Goal: Information Seeking & Learning: Find specific fact

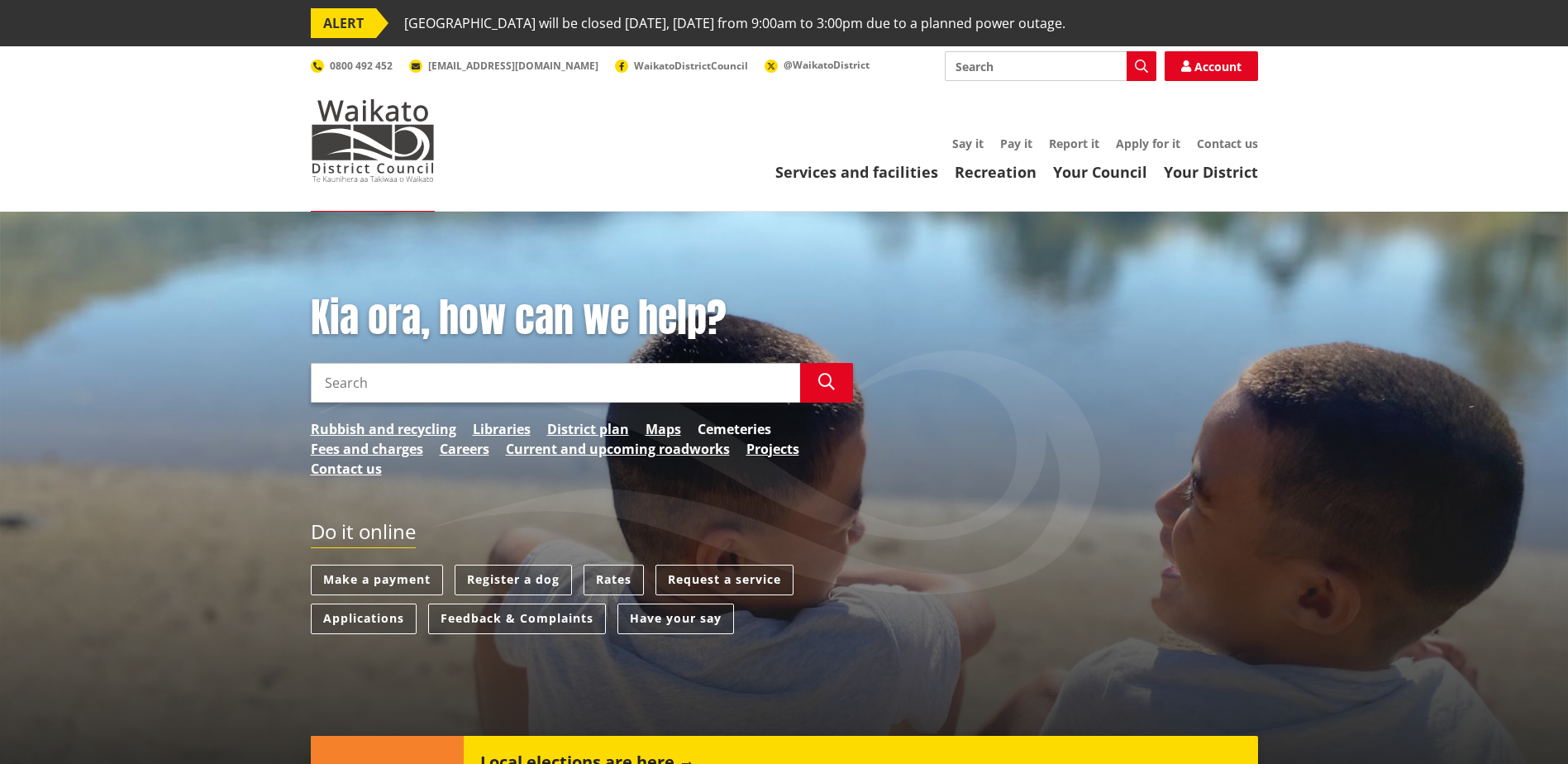
click at [751, 429] on link "Cemeteries" at bounding box center [735, 429] width 73 height 20
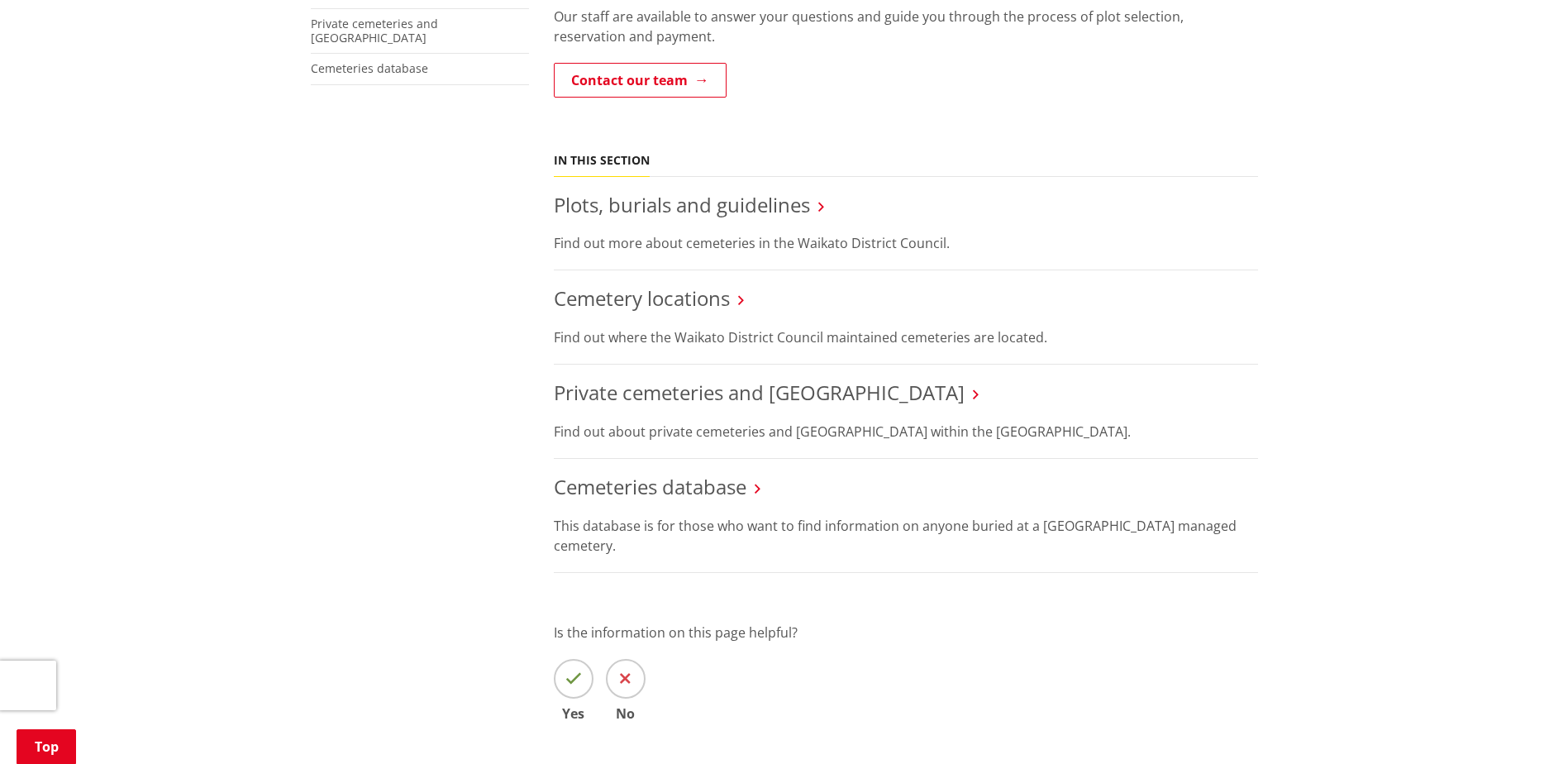
scroll to position [496, 0]
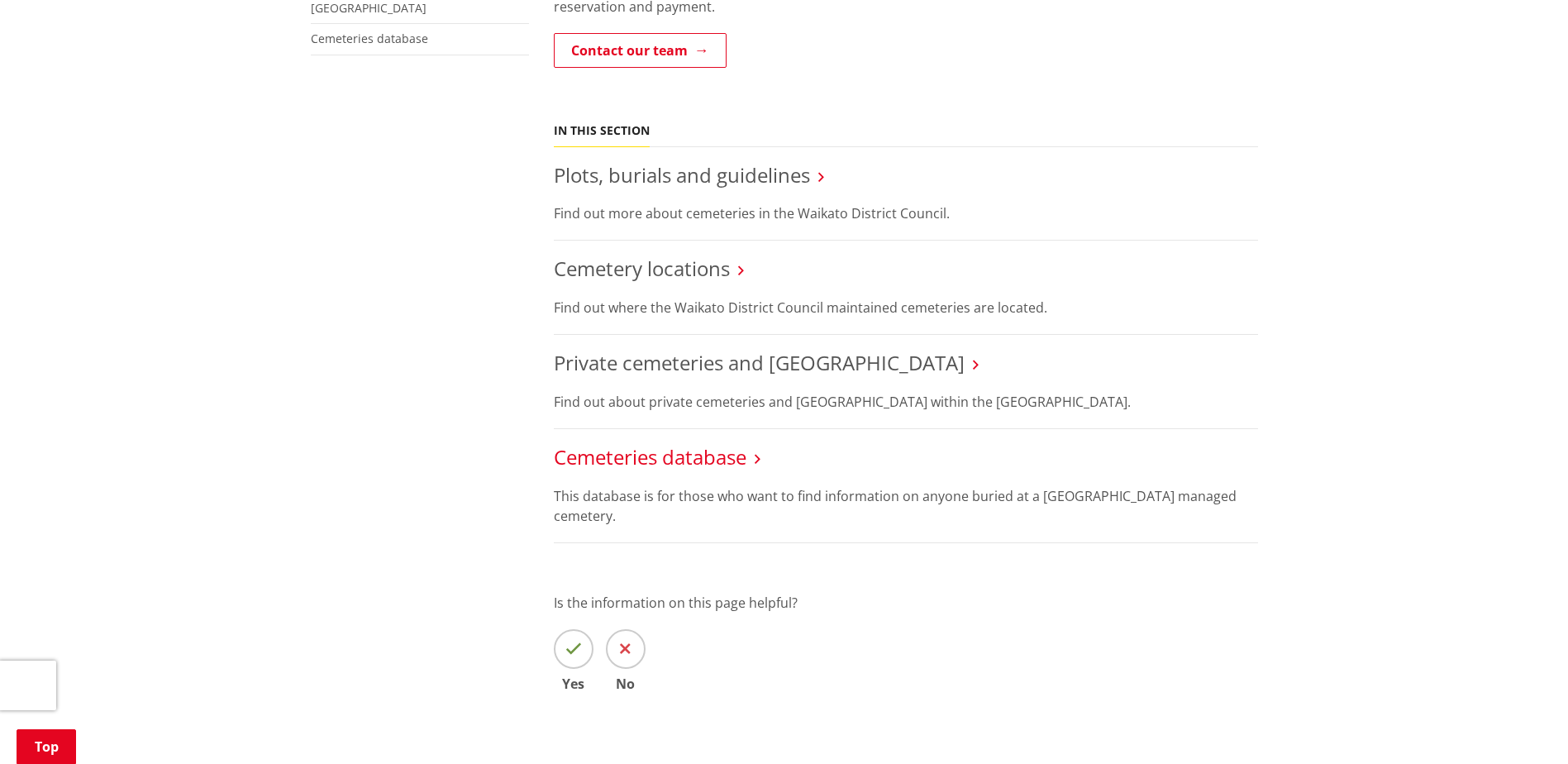
click at [688, 452] on link "Cemeteries database" at bounding box center [650, 457] width 193 height 27
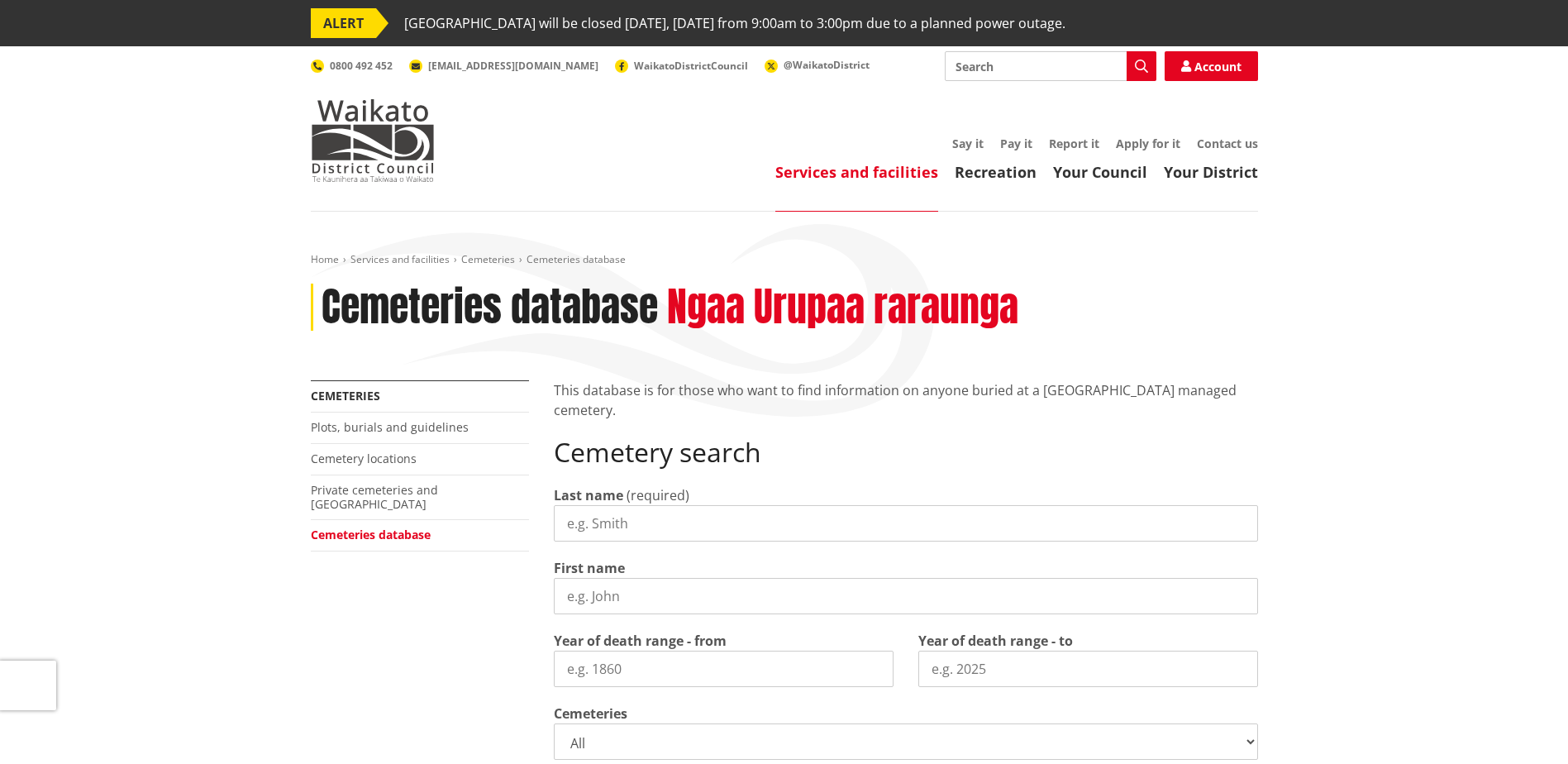
drag, startPoint x: 632, startPoint y: 517, endPoint x: 577, endPoint y: 523, distance: 55.3
click at [577, 523] on input "Last name" at bounding box center [907, 523] width 705 height 37
type input "Buchanan"
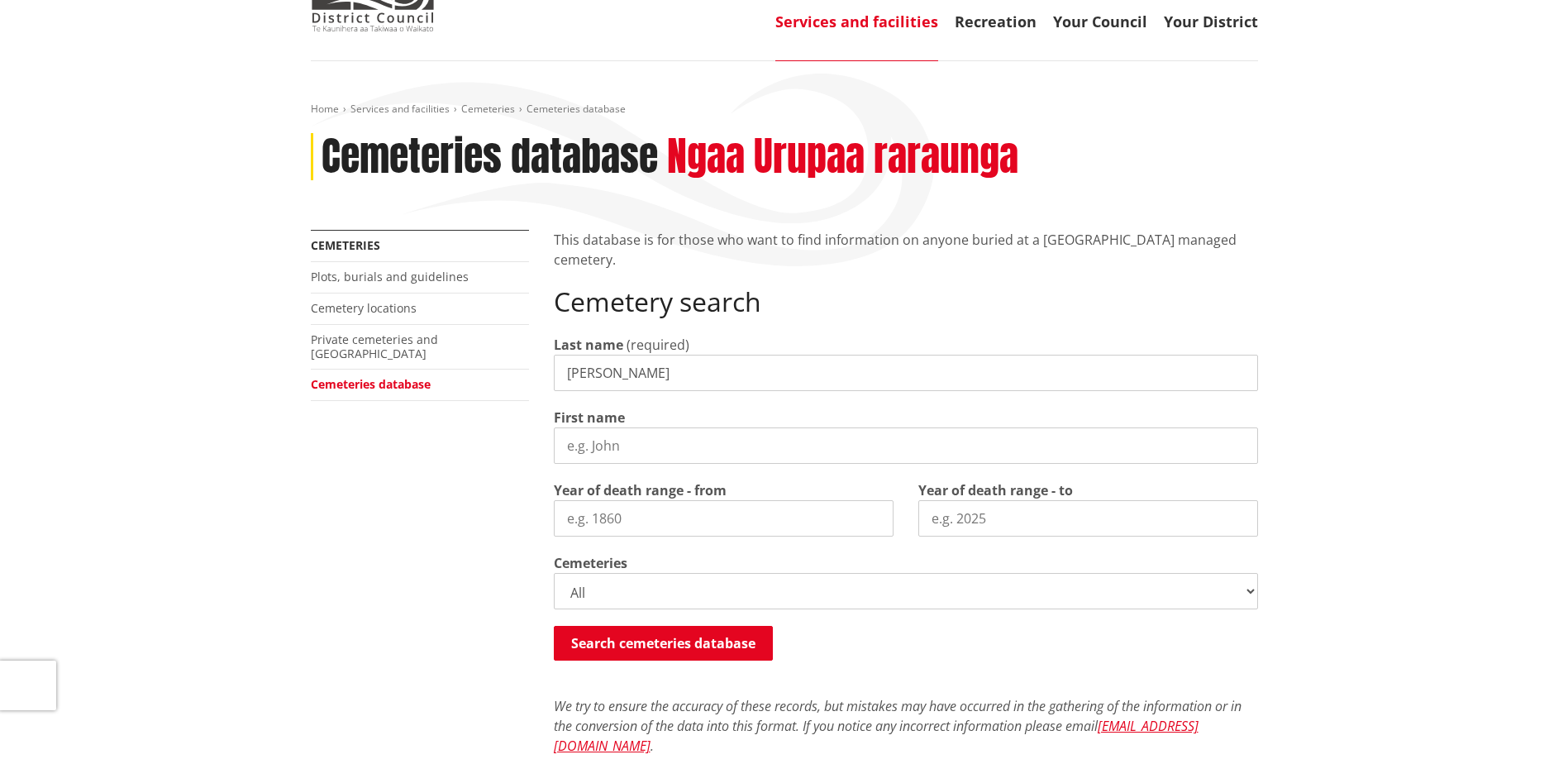
scroll to position [165, 0]
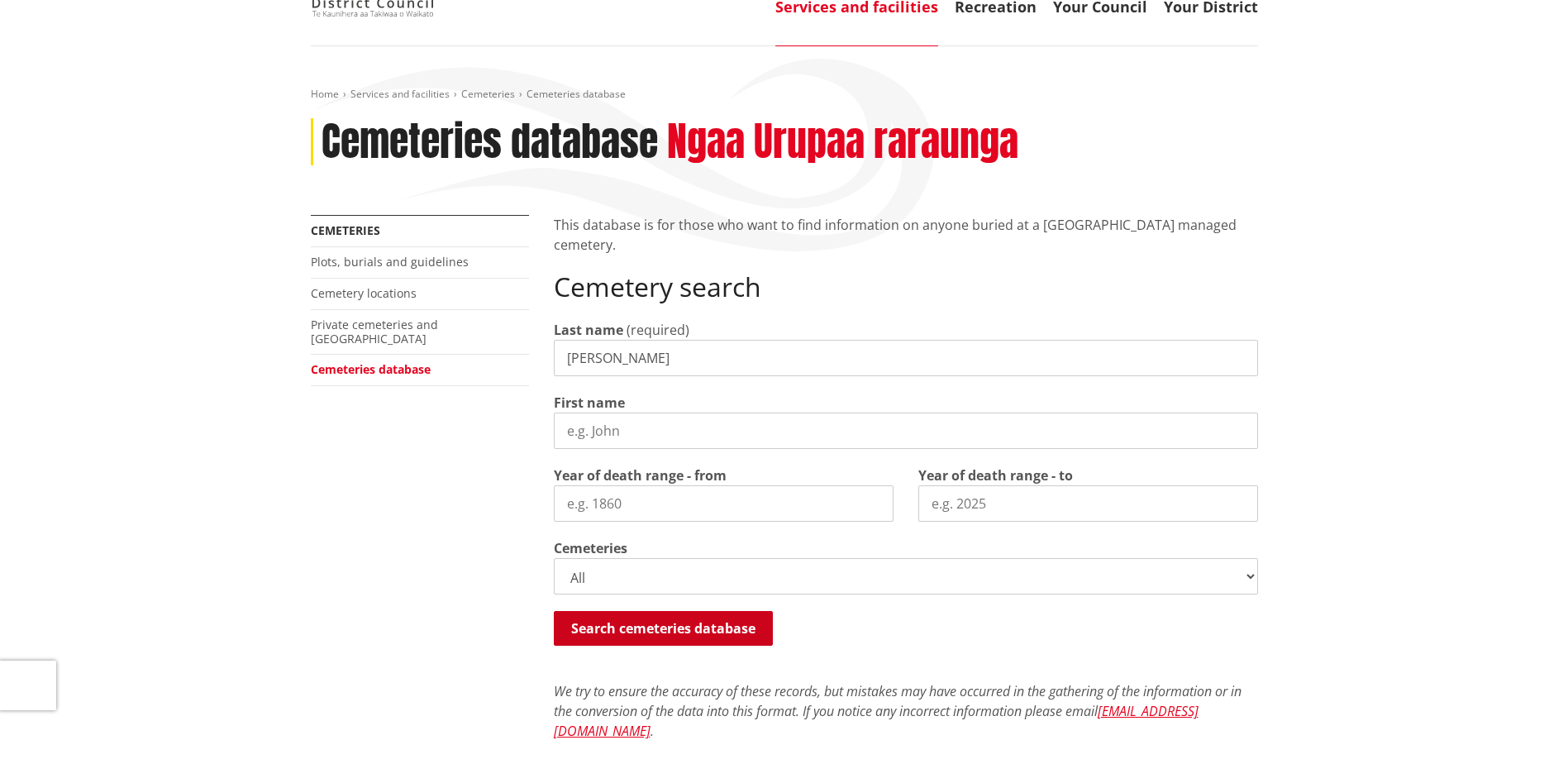
click at [696, 637] on button "Search cemeteries database" at bounding box center [663, 628] width 219 height 35
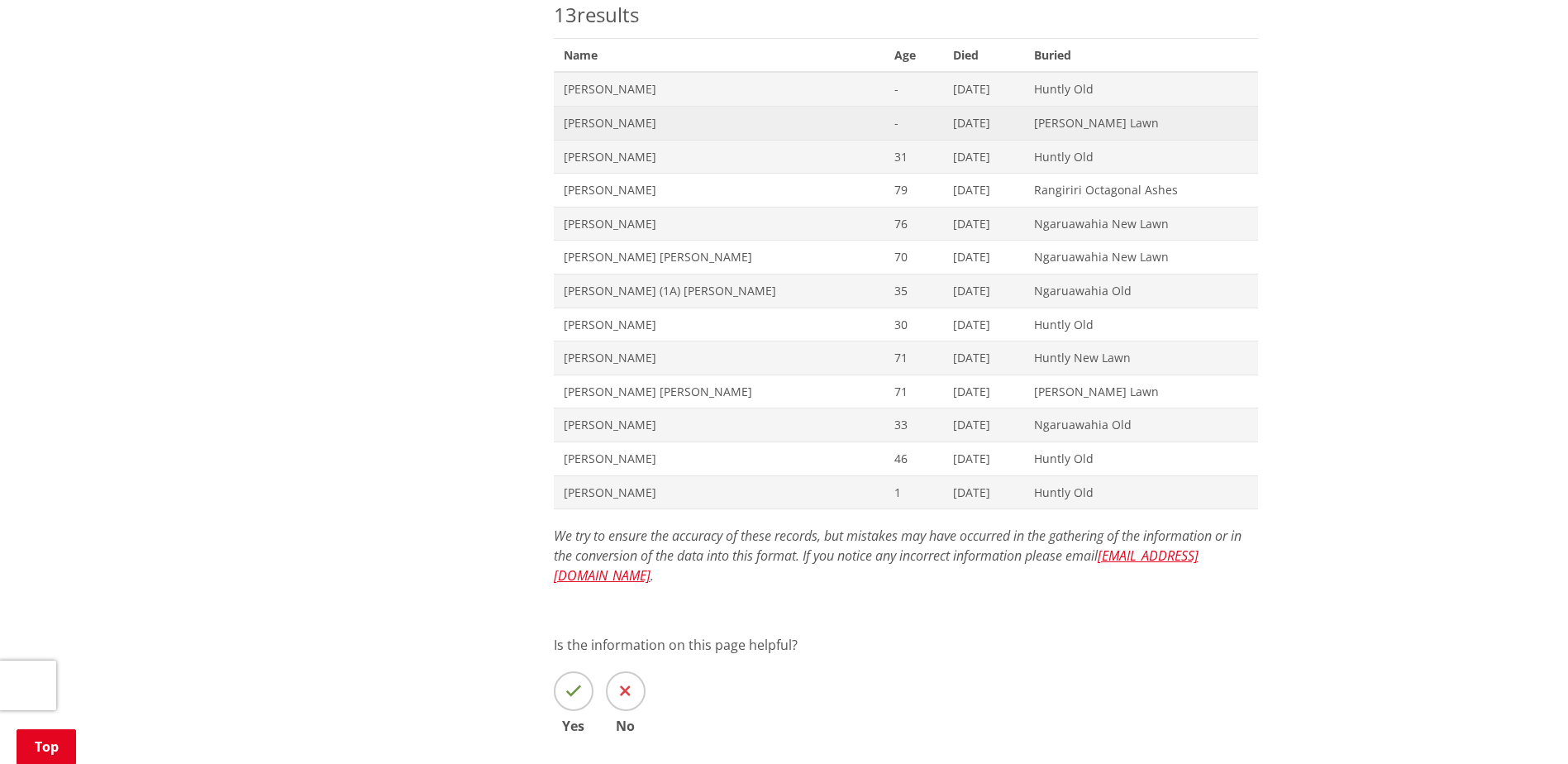
click at [588, 117] on span "Bruce Lennox Buchanan" at bounding box center [719, 123] width 311 height 17
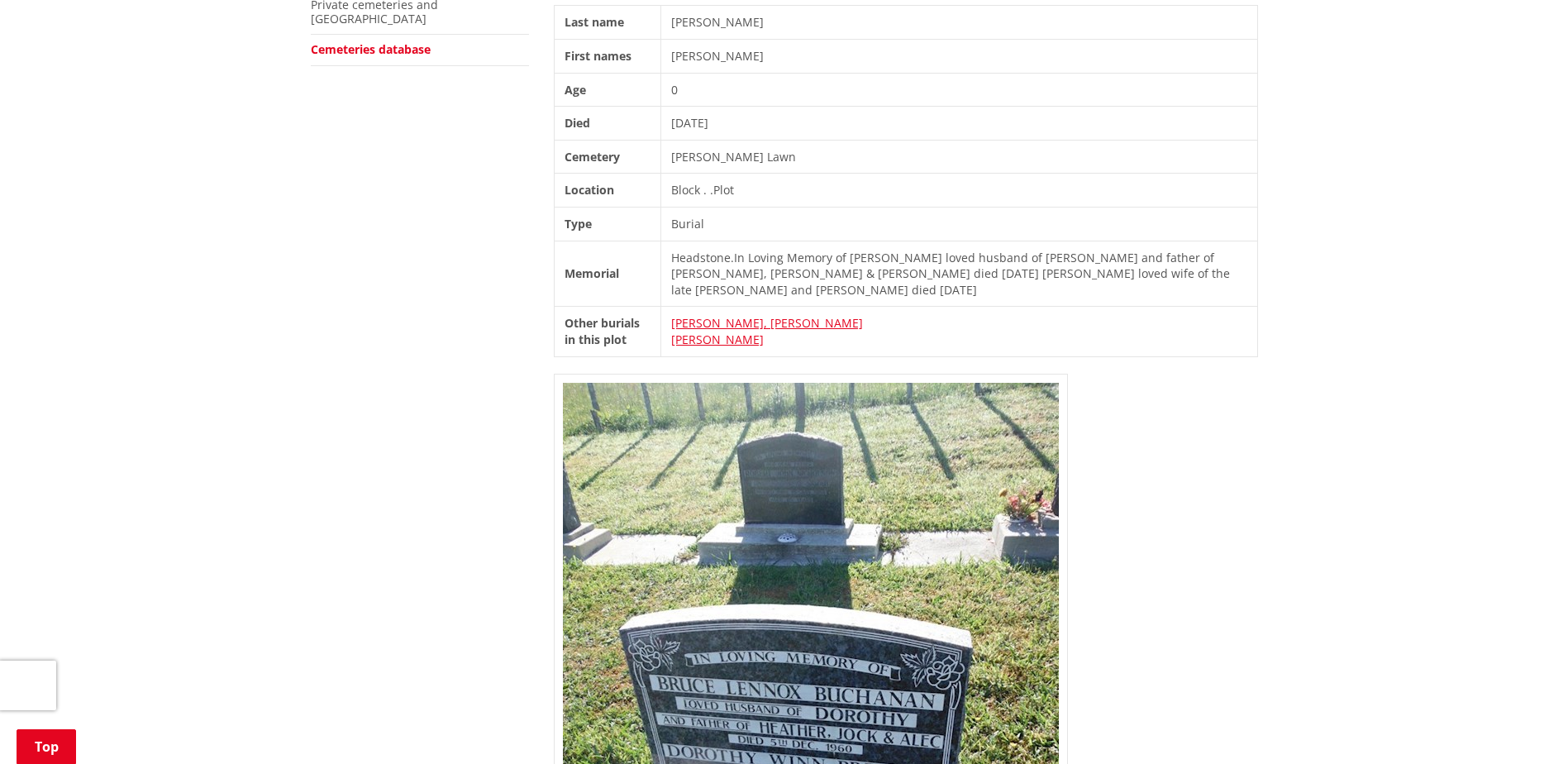
scroll to position [579, 0]
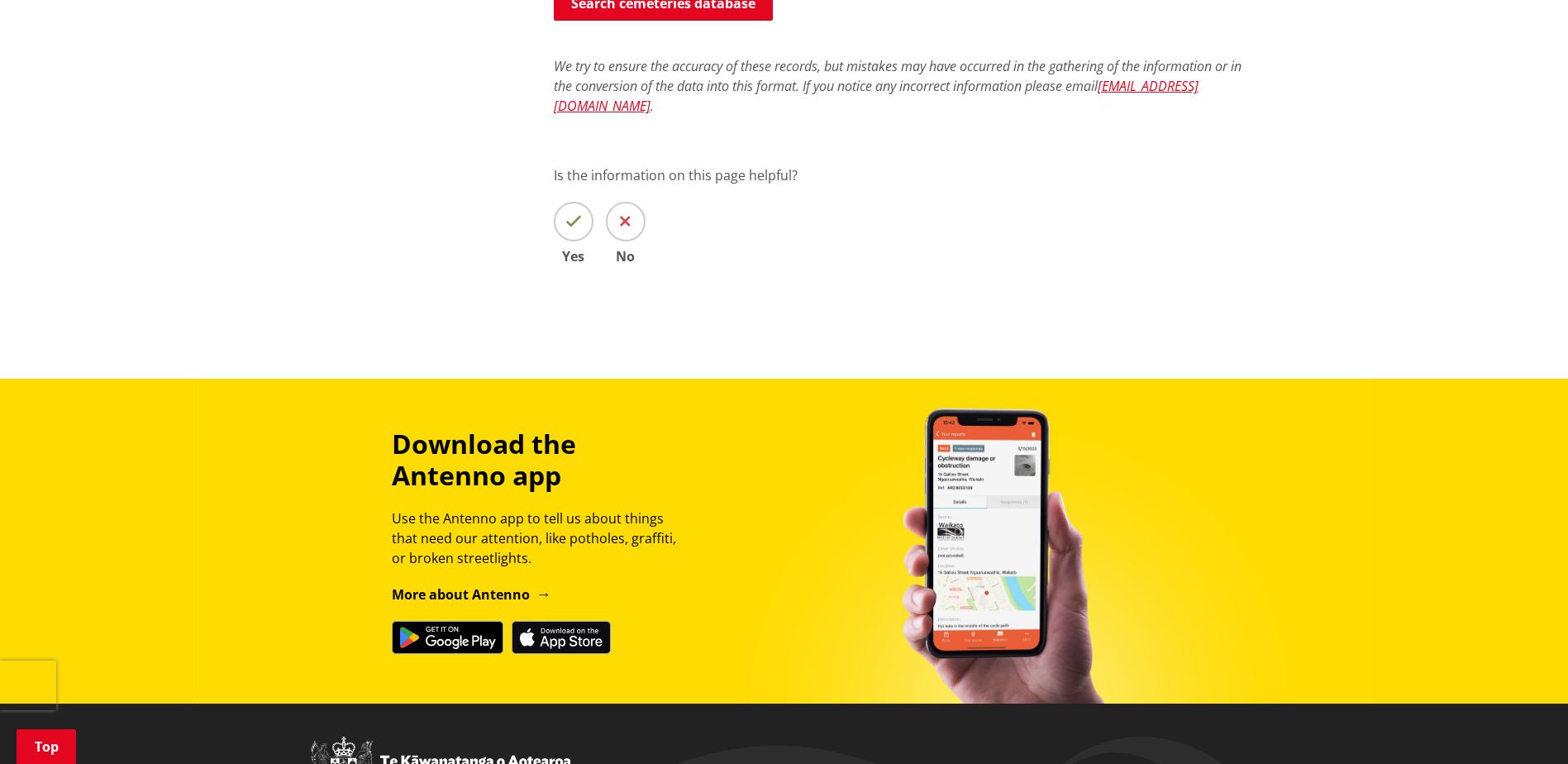
scroll to position [599, 0]
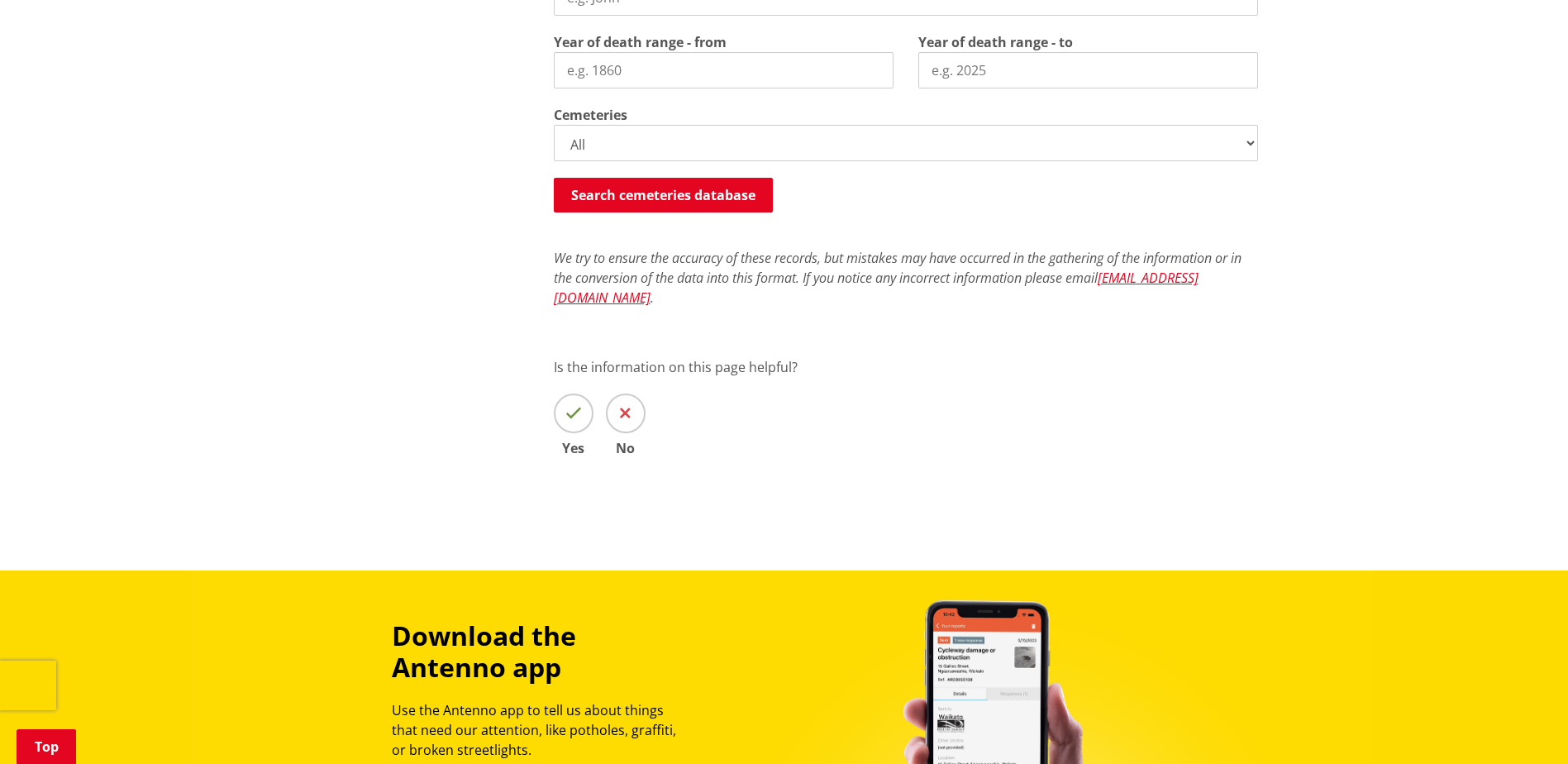
click at [575, 198] on button "Search cemeteries database" at bounding box center [663, 195] width 219 height 35
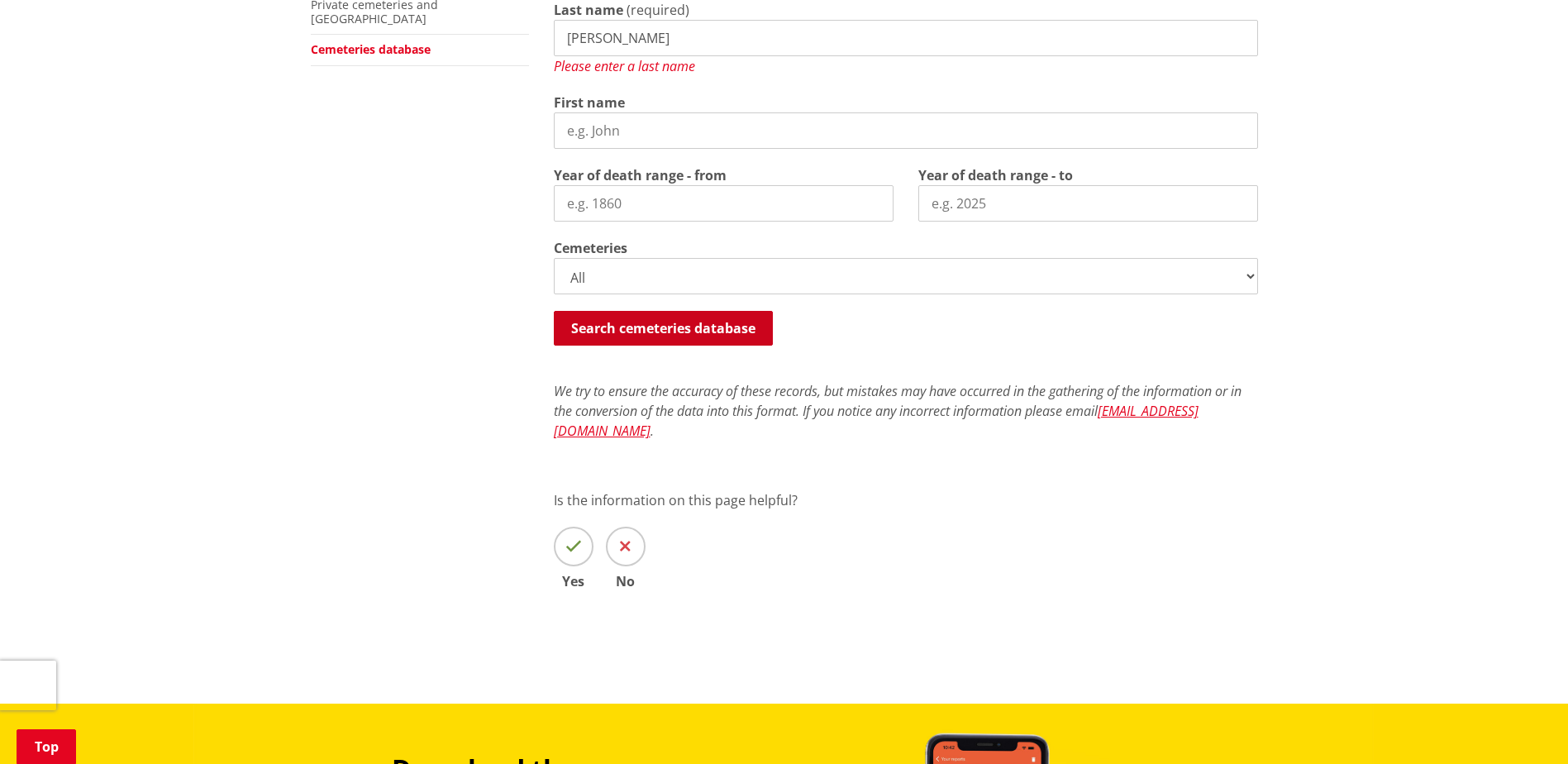
click at [644, 322] on button "Search cemeteries database" at bounding box center [663, 328] width 219 height 35
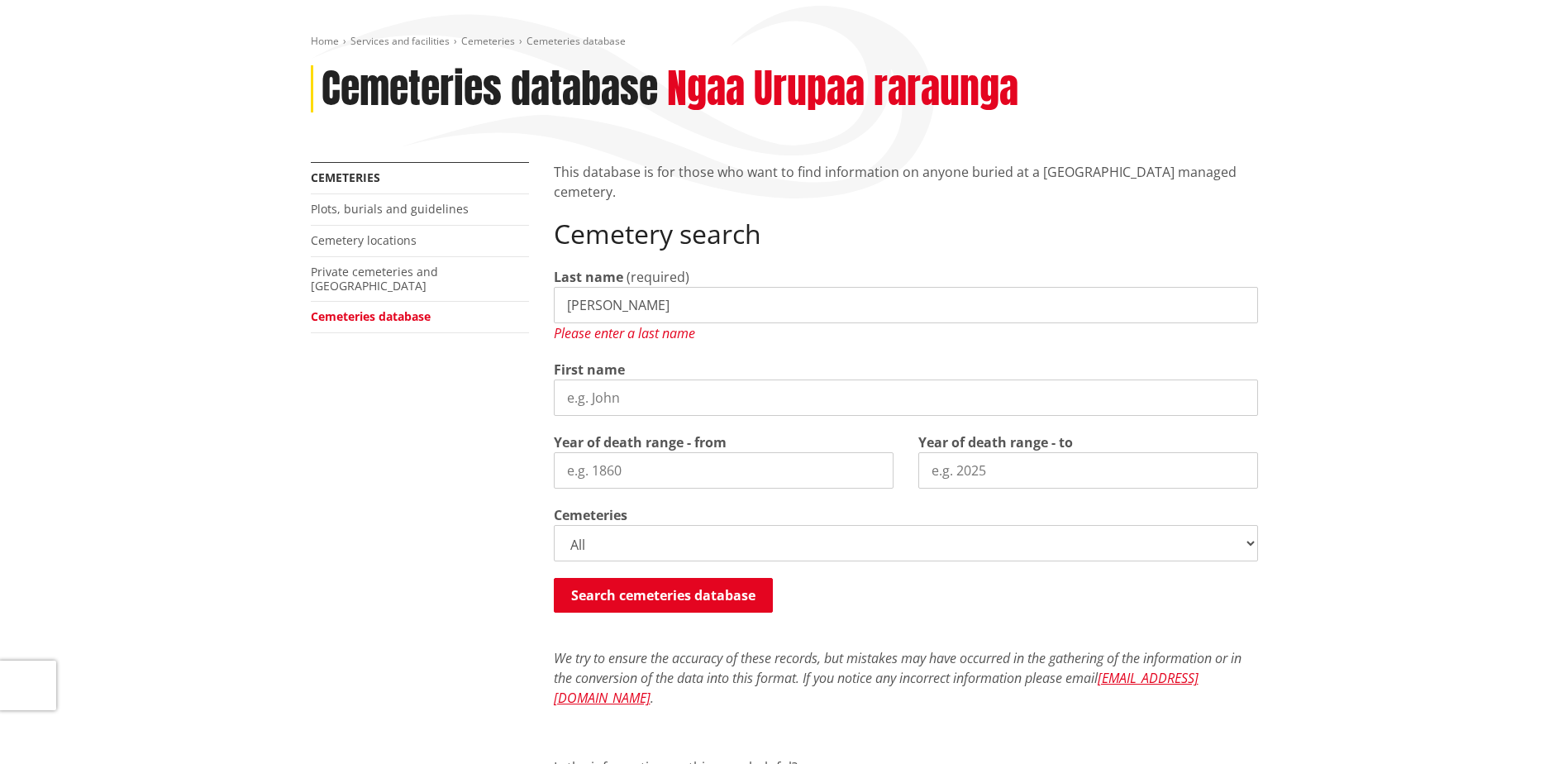
scroll to position [155, 0]
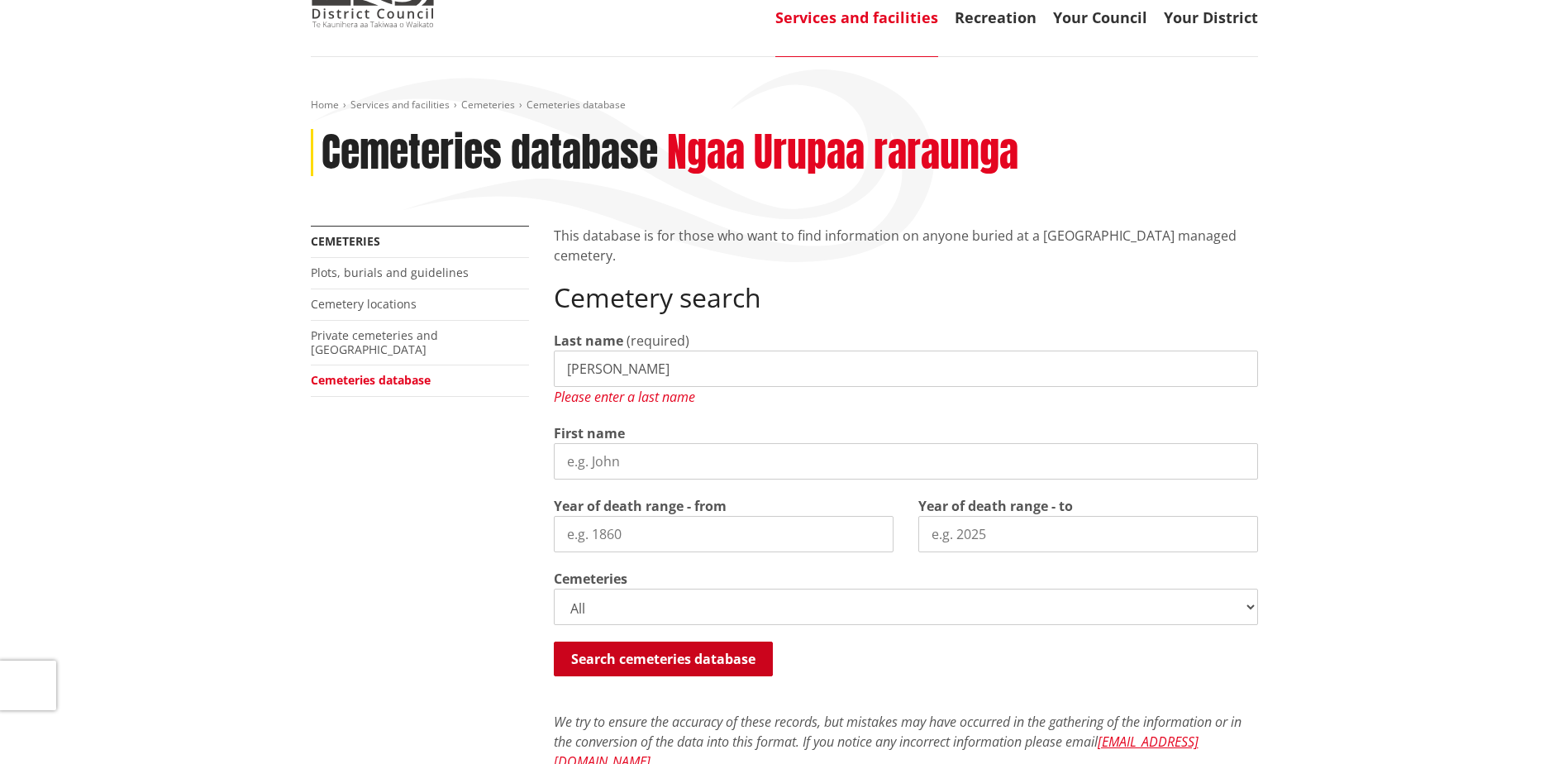
click at [720, 661] on button "Search cemeteries database" at bounding box center [663, 659] width 219 height 35
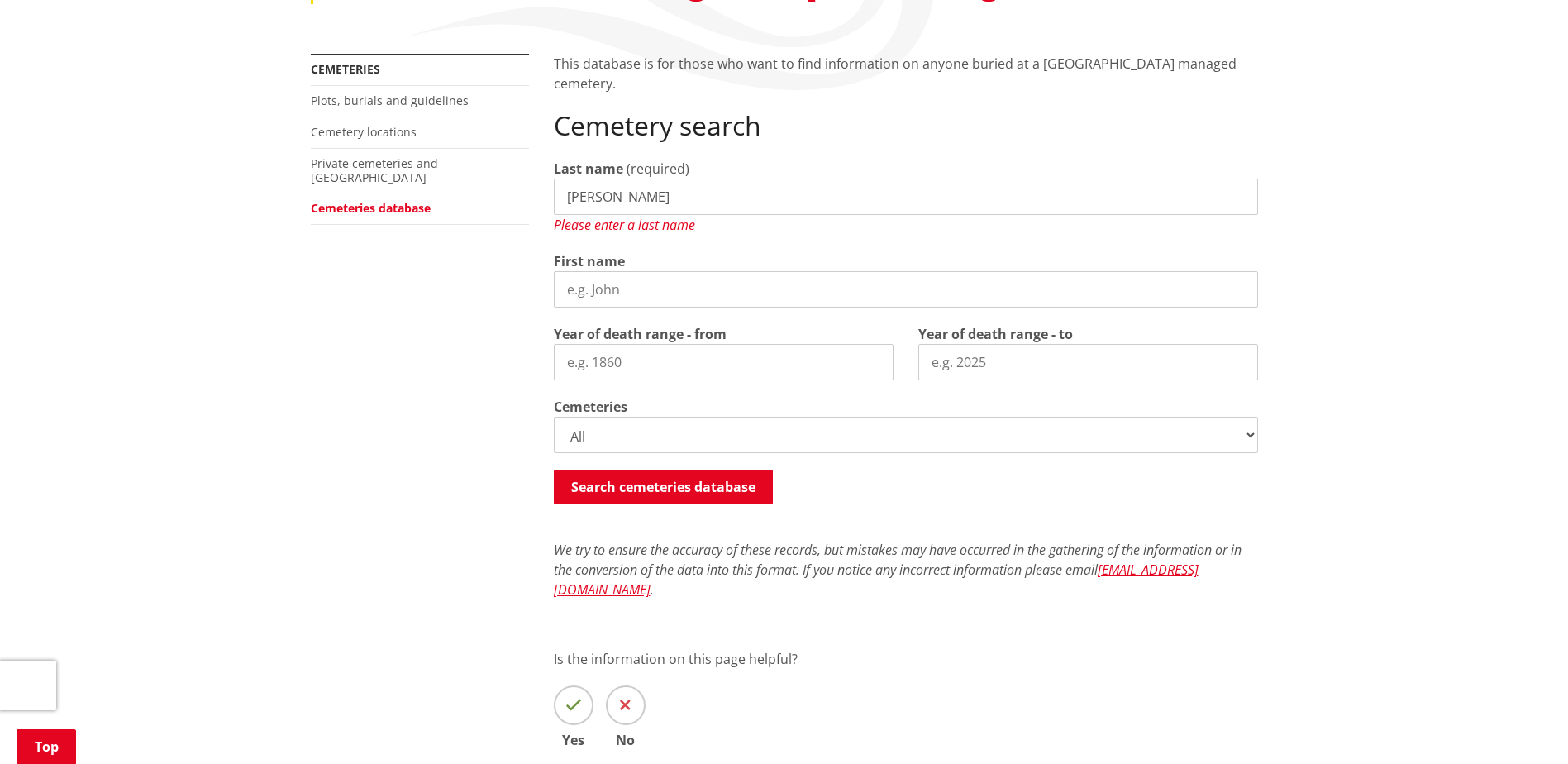
scroll to position [320, 0]
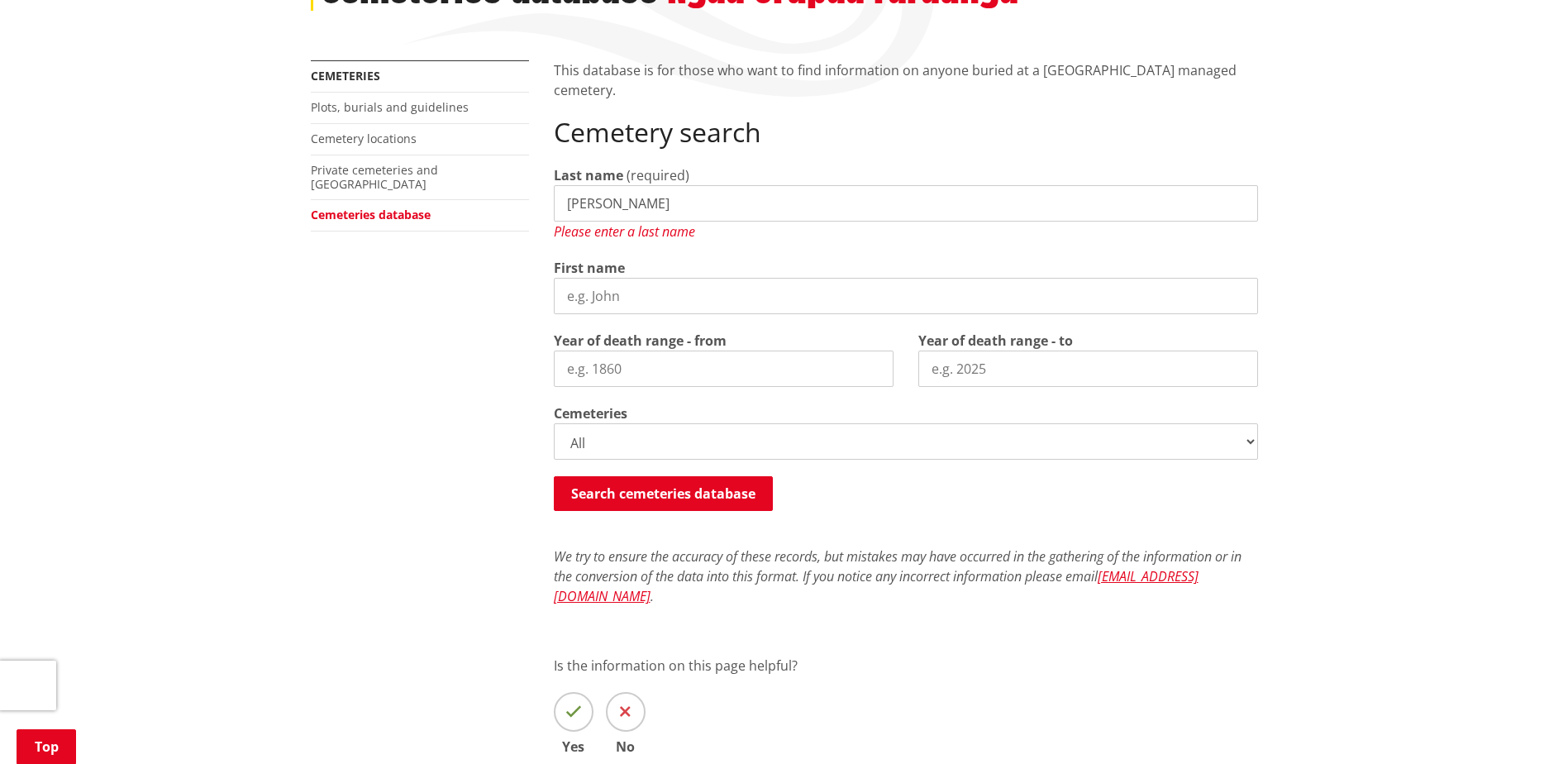
click at [646, 499] on button "Search cemeteries database" at bounding box center [663, 493] width 219 height 35
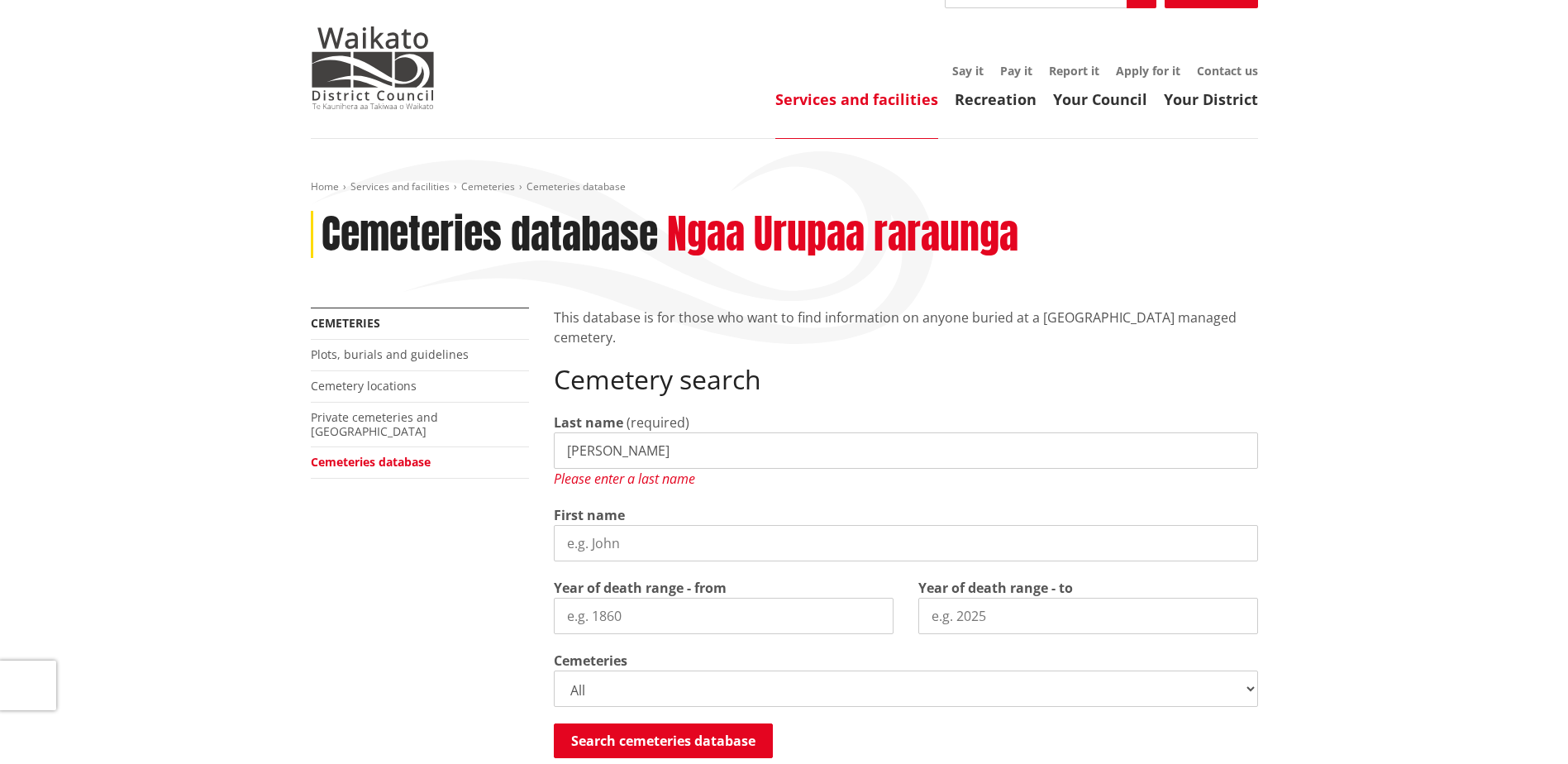
scroll to position [0, 0]
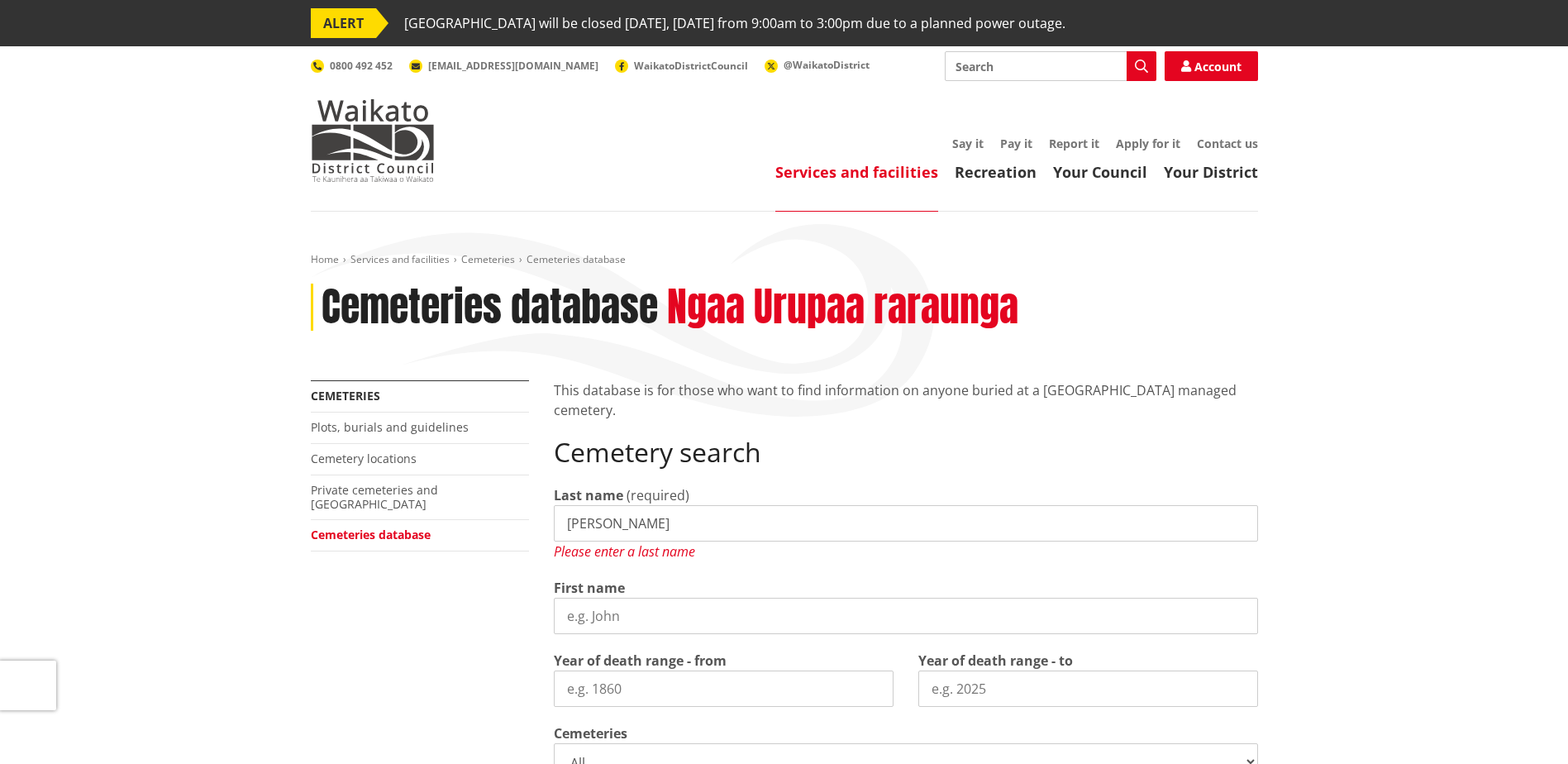
drag, startPoint x: 638, startPoint y: 538, endPoint x: 564, endPoint y: 536, distance: 74.0
click at [564, 536] on input "[PERSON_NAME]" at bounding box center [907, 523] width 705 height 37
type input "[PERSON_NAME]"
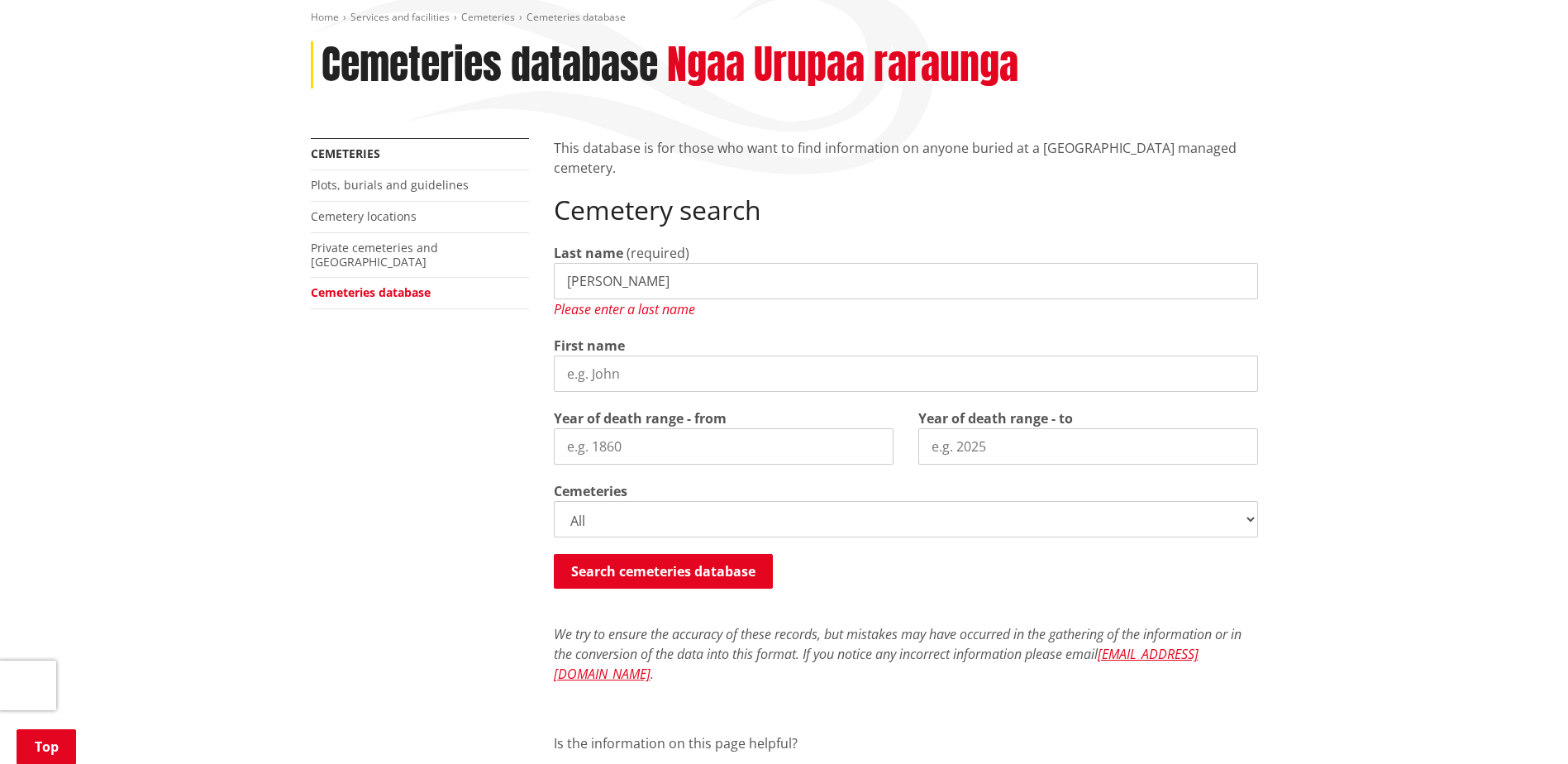
scroll to position [248, 0]
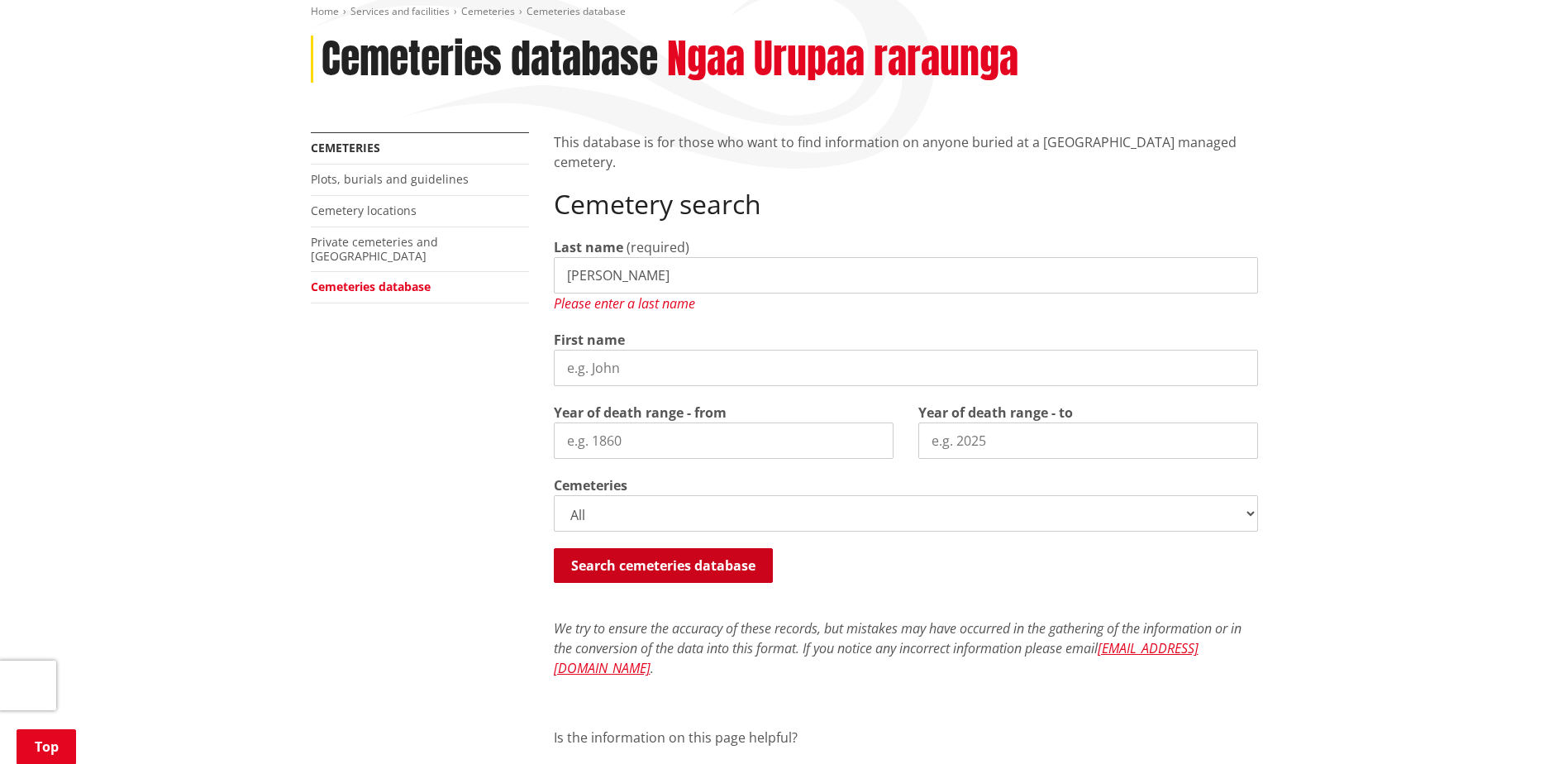
click at [646, 574] on button "Search cemeteries database" at bounding box center [663, 565] width 219 height 35
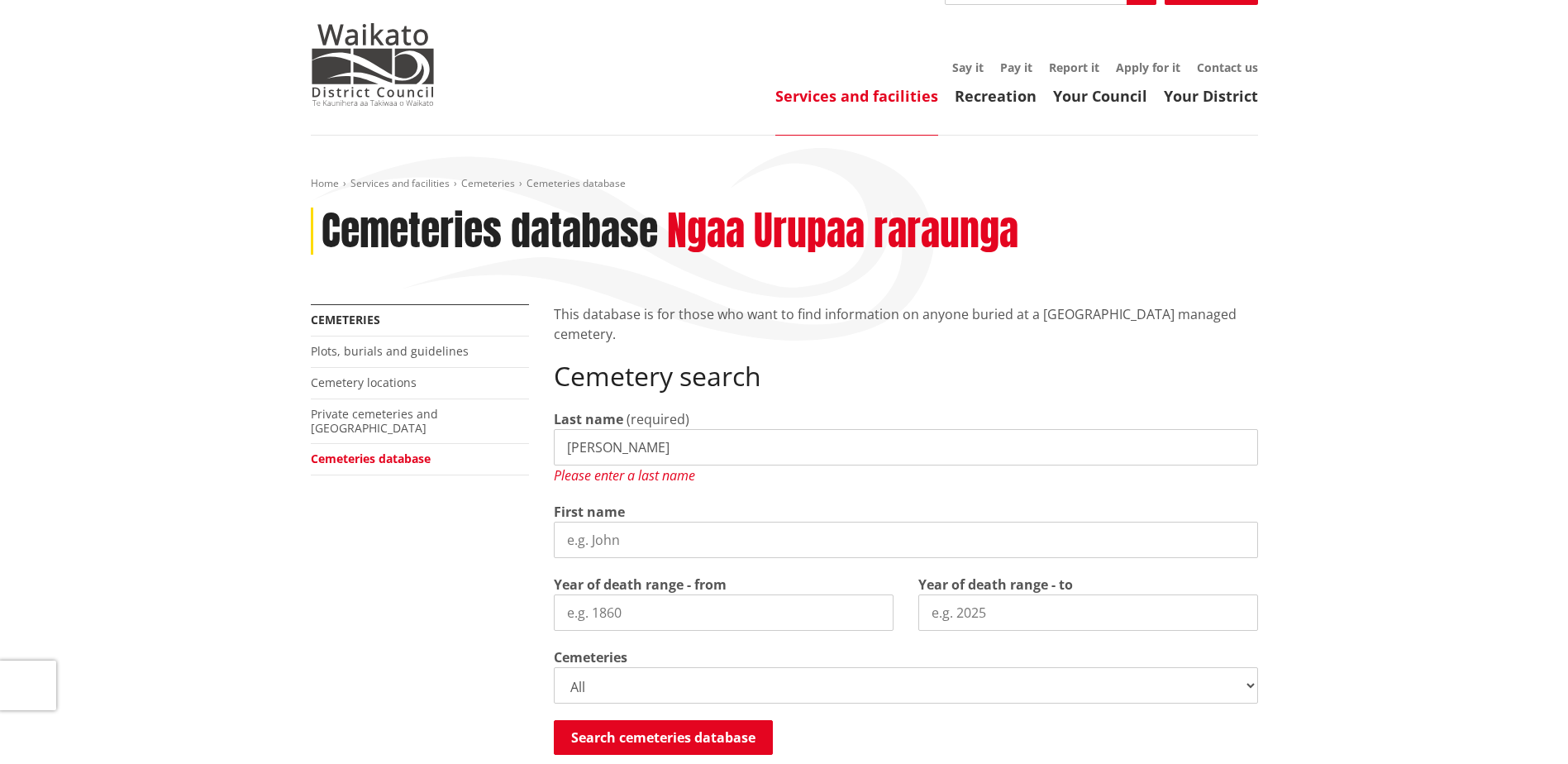
scroll to position [0, 0]
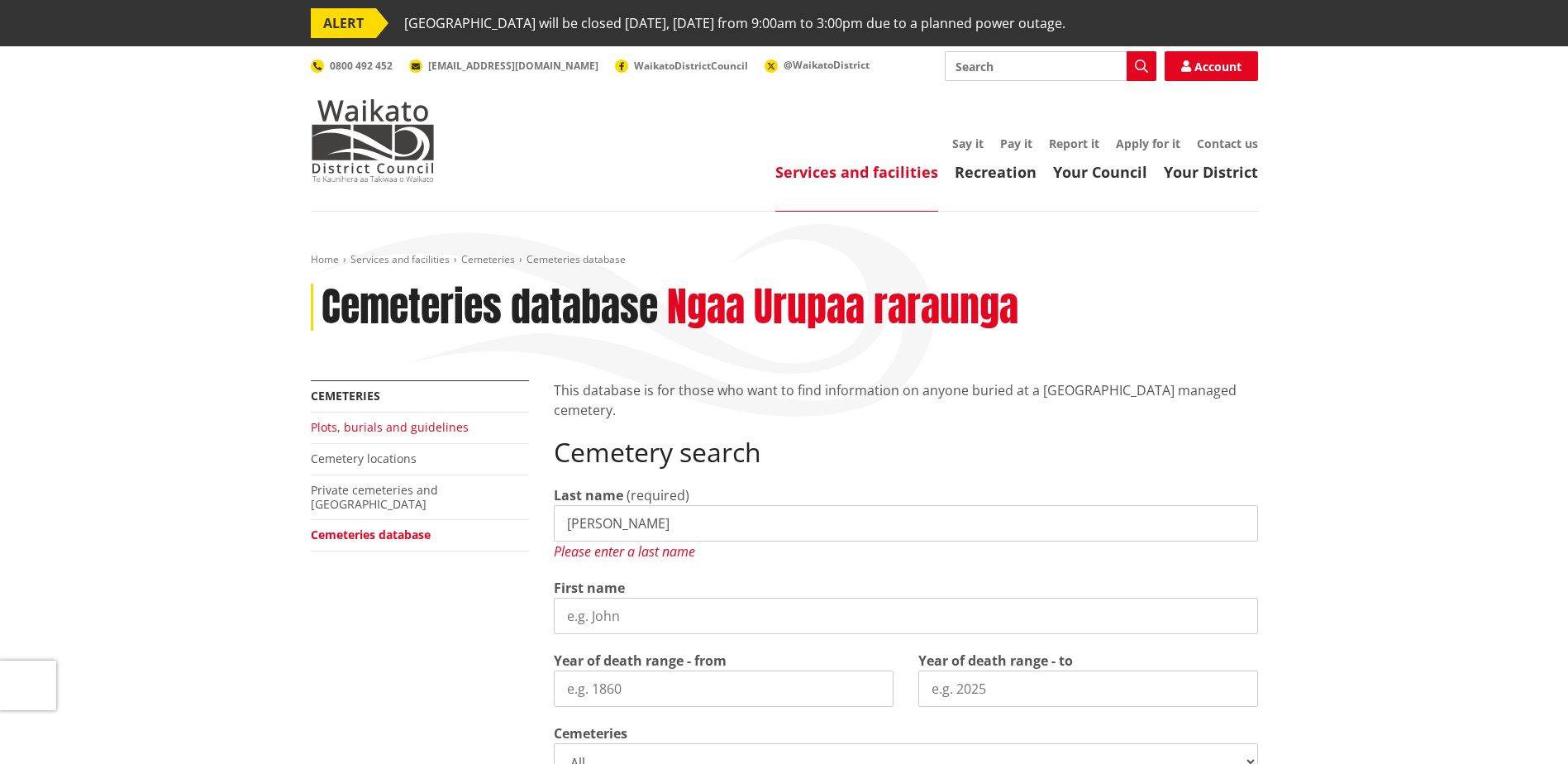
click at [372, 428] on link "Plots, burials and guidelines" at bounding box center [390, 427] width 158 height 16
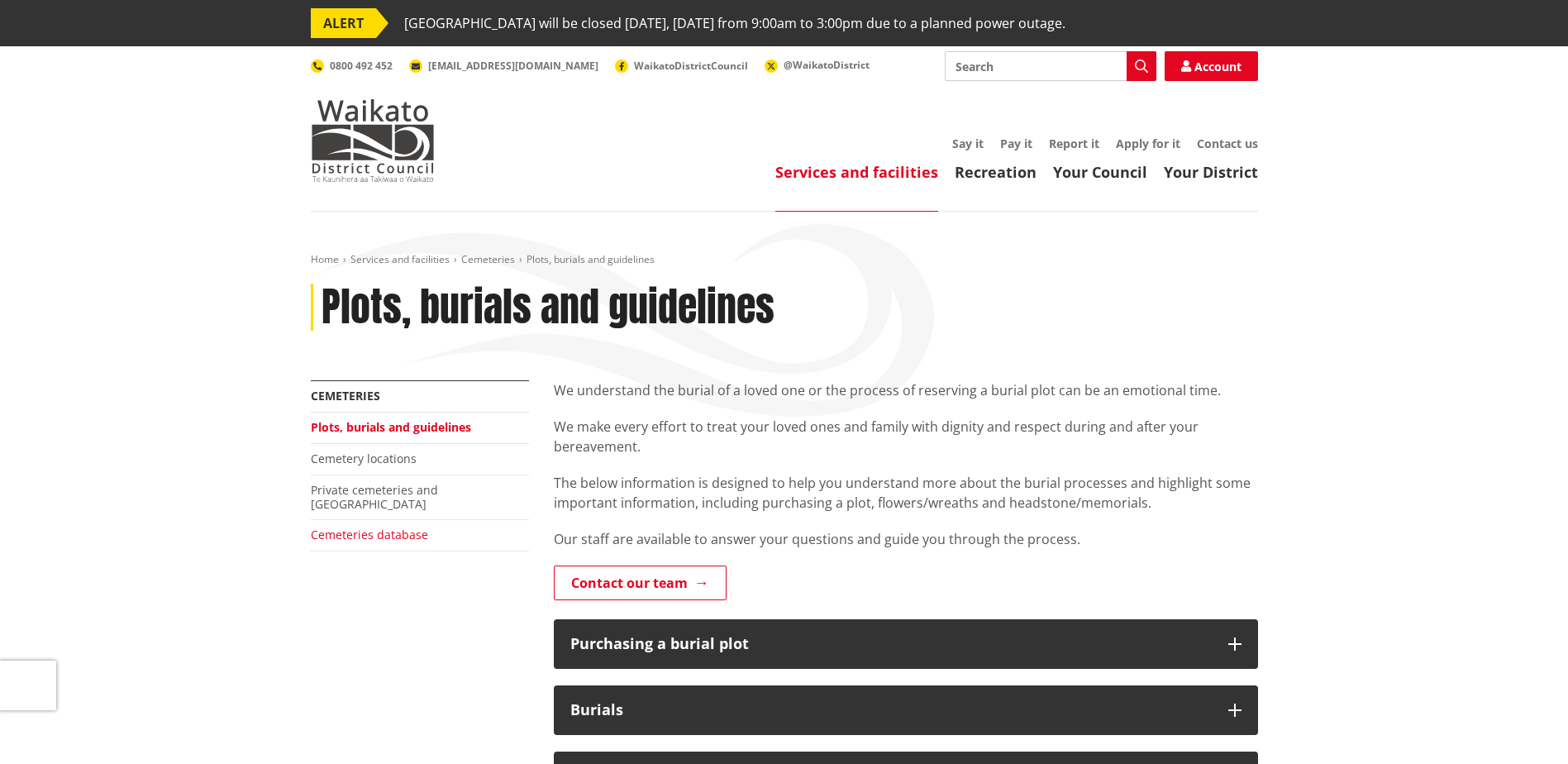
click at [358, 526] on link "Cemeteries database" at bounding box center [369, 534] width 117 height 16
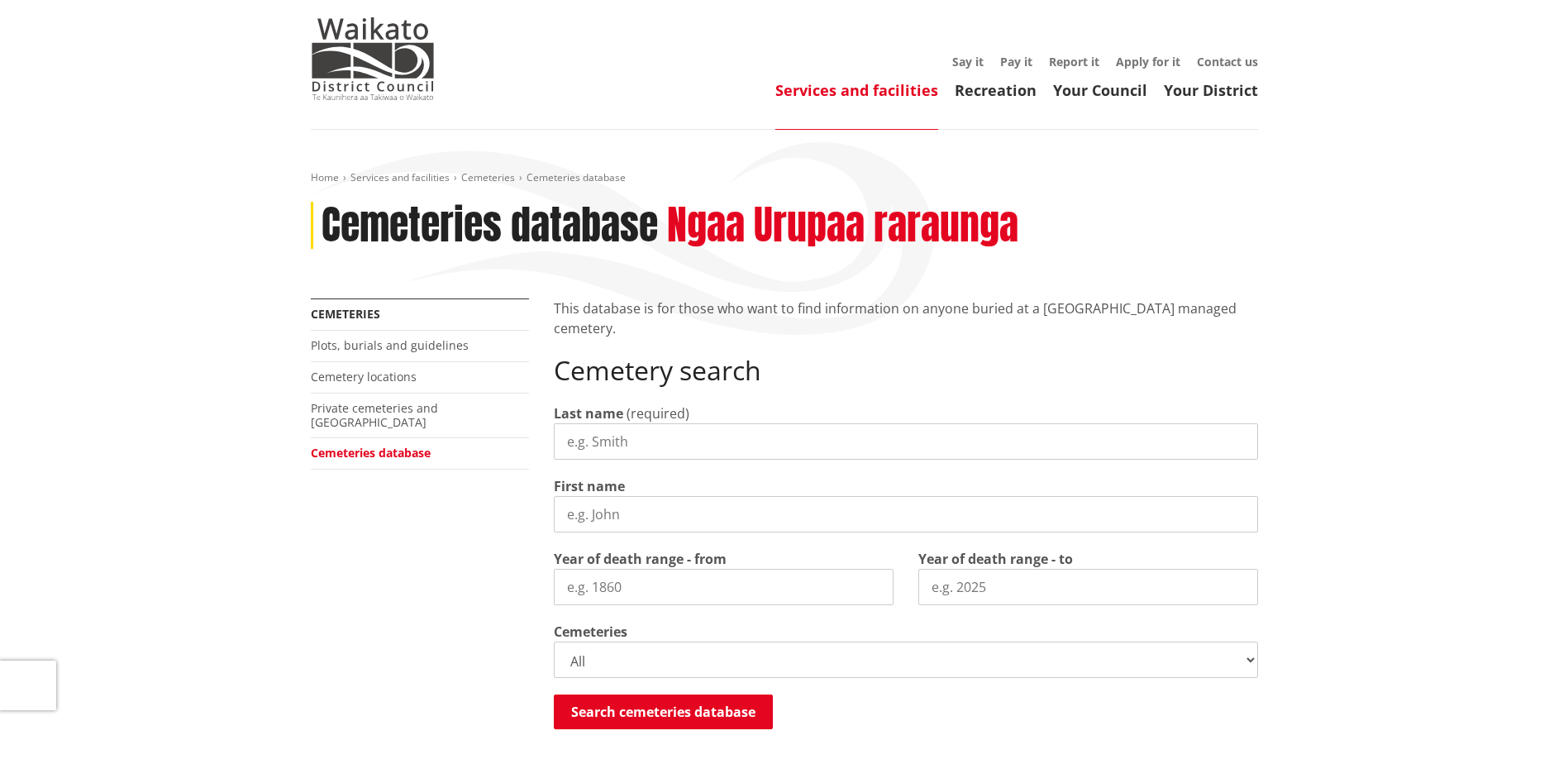
scroll to position [83, 0]
click at [631, 429] on input "Last name" at bounding box center [907, 441] width 705 height 37
type input "Buchanan"
click at [646, 716] on button "Search cemeteries database" at bounding box center [663, 710] width 219 height 35
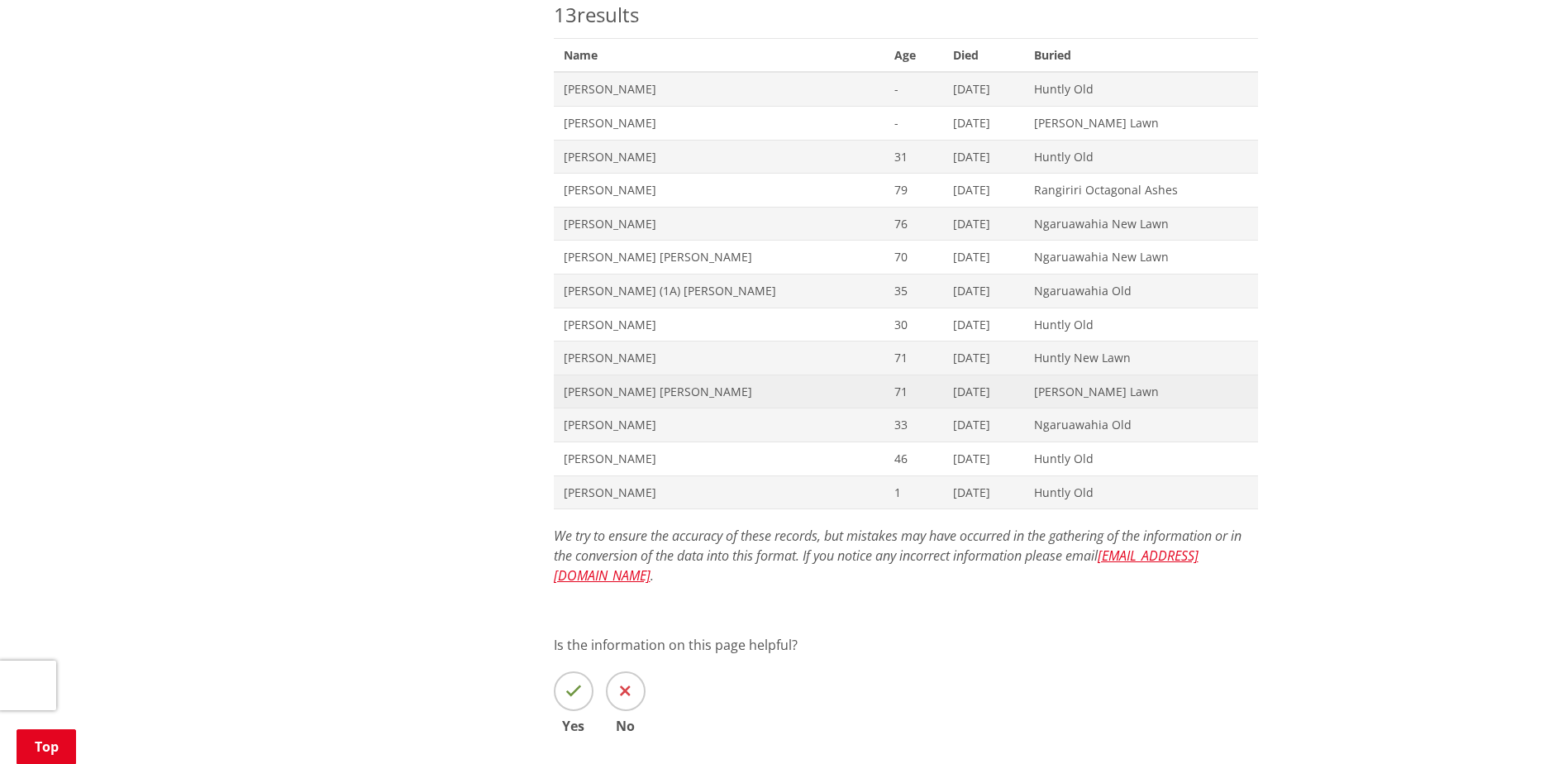
click at [602, 391] on span "Phyllis Mary Buchanan" at bounding box center [719, 392] width 311 height 17
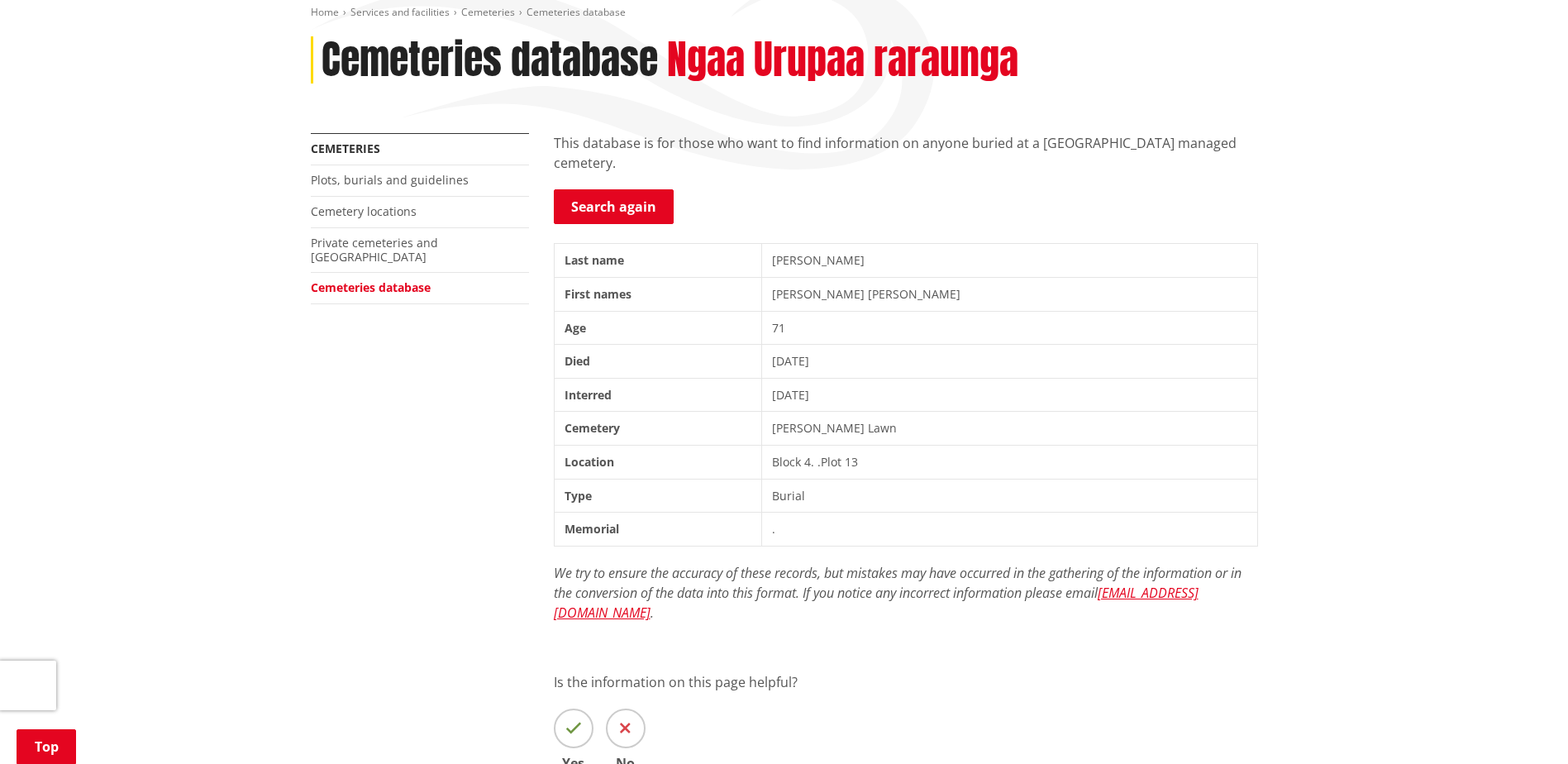
scroll to position [413, 0]
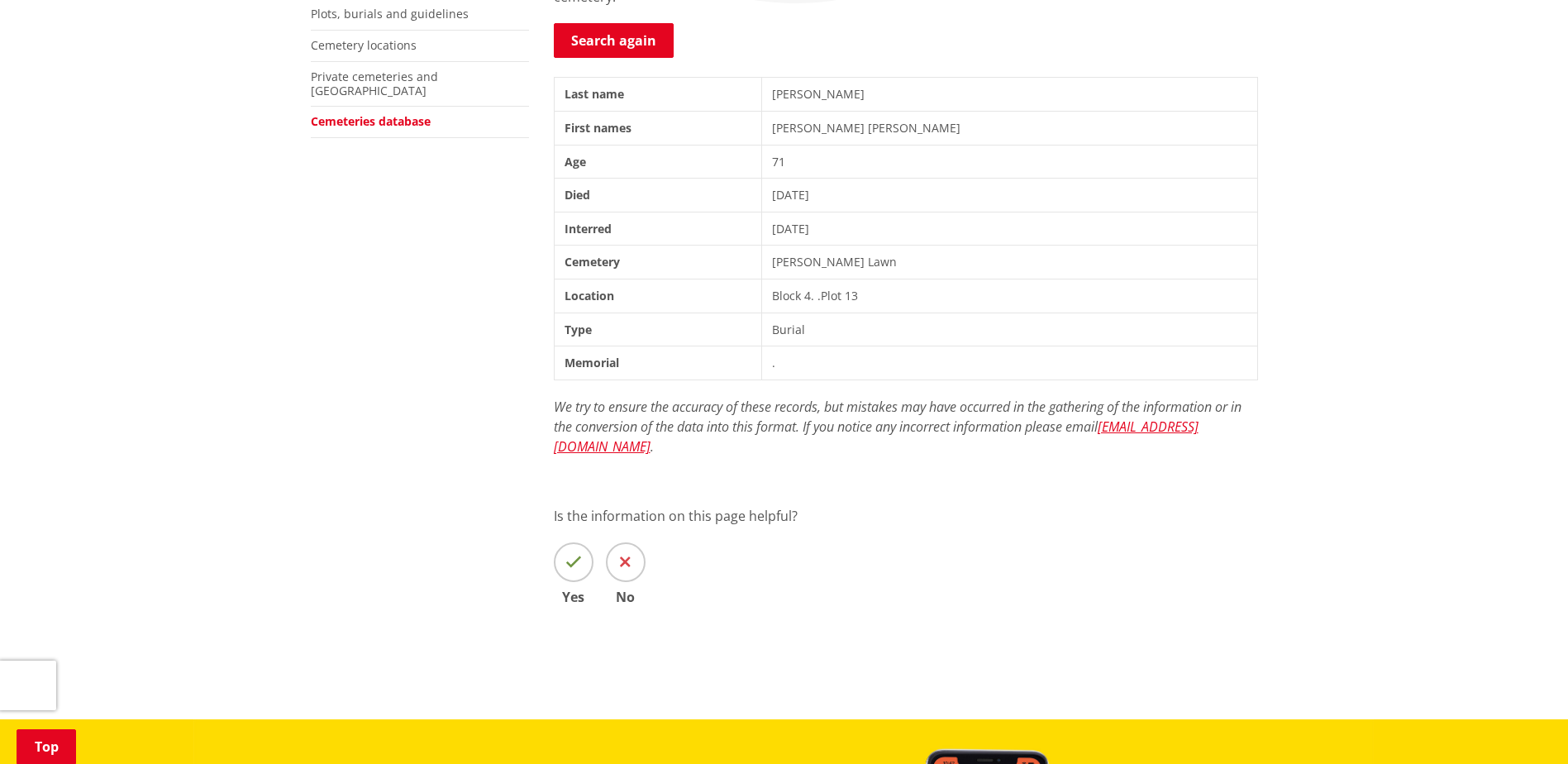
click at [637, 373] on th "Memorial" at bounding box center [658, 364] width 208 height 34
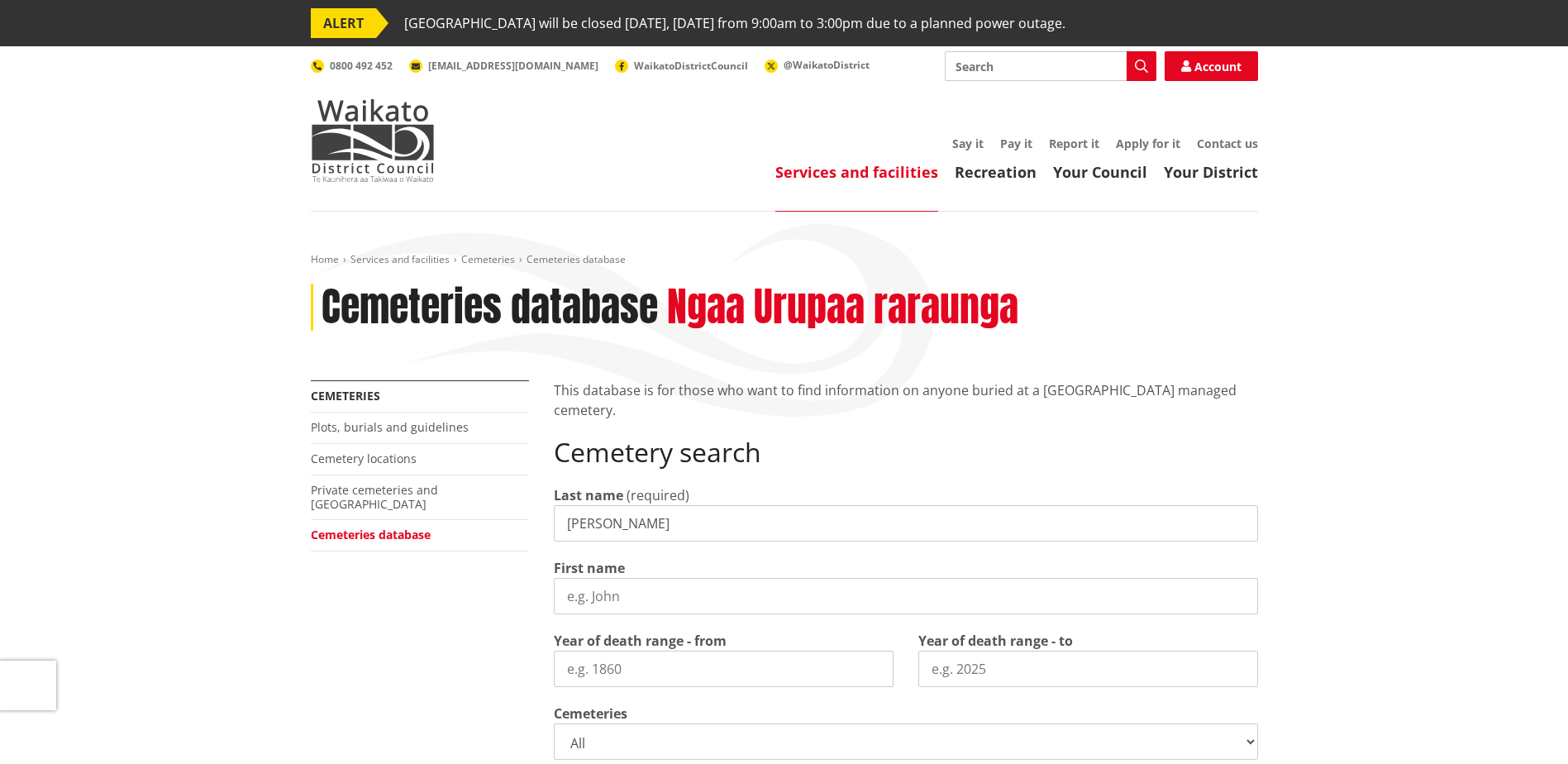
drag, startPoint x: 654, startPoint y: 530, endPoint x: 537, endPoint y: 530, distance: 117.0
click at [537, 530] on div "More from this section Cemeteries Plots, burials and guidelines Cemetery locati…" at bounding box center [784, 741] width 972 height 722
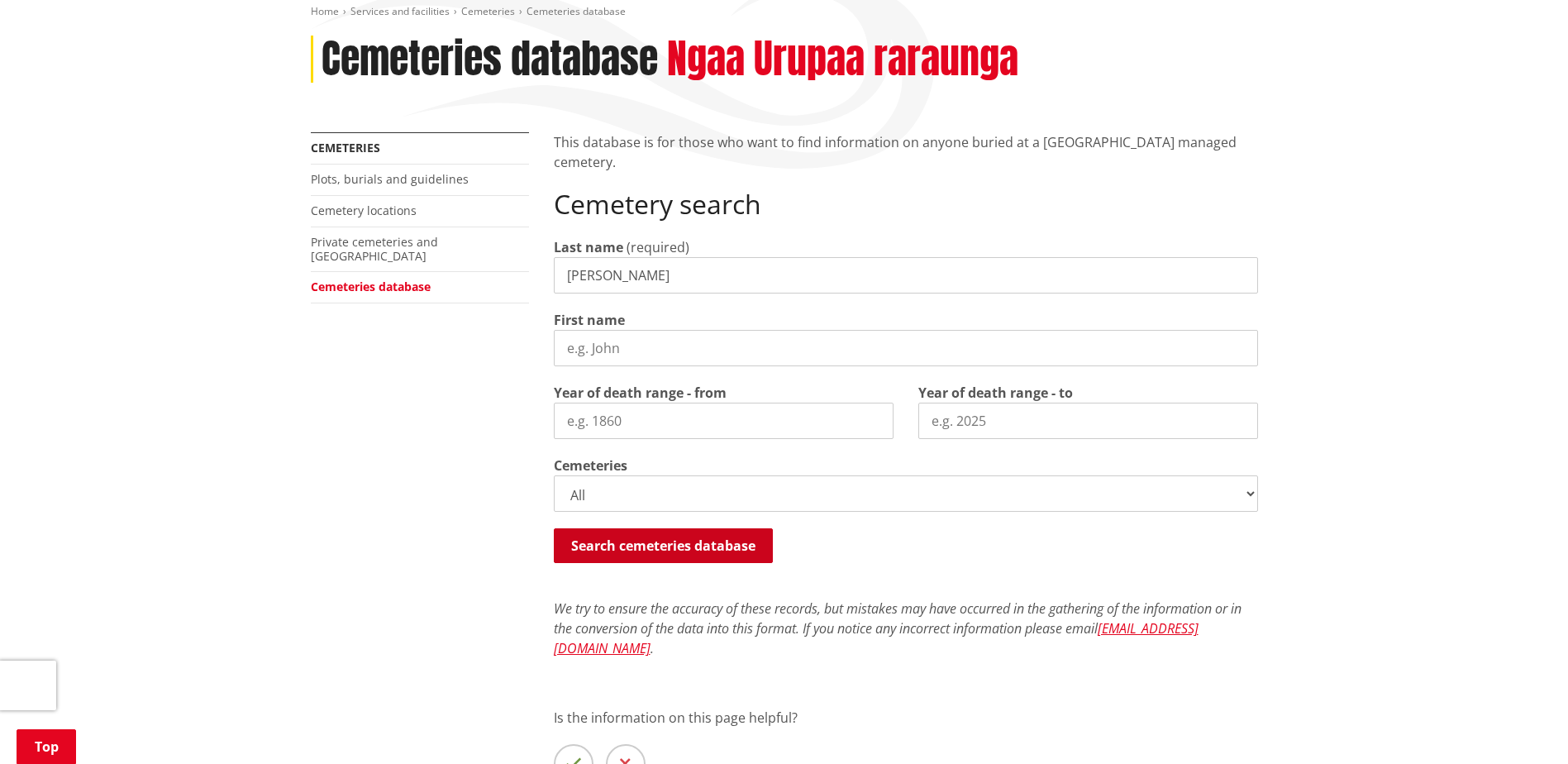
type input "[PERSON_NAME]"
click at [616, 539] on button "Search cemeteries database" at bounding box center [663, 545] width 219 height 35
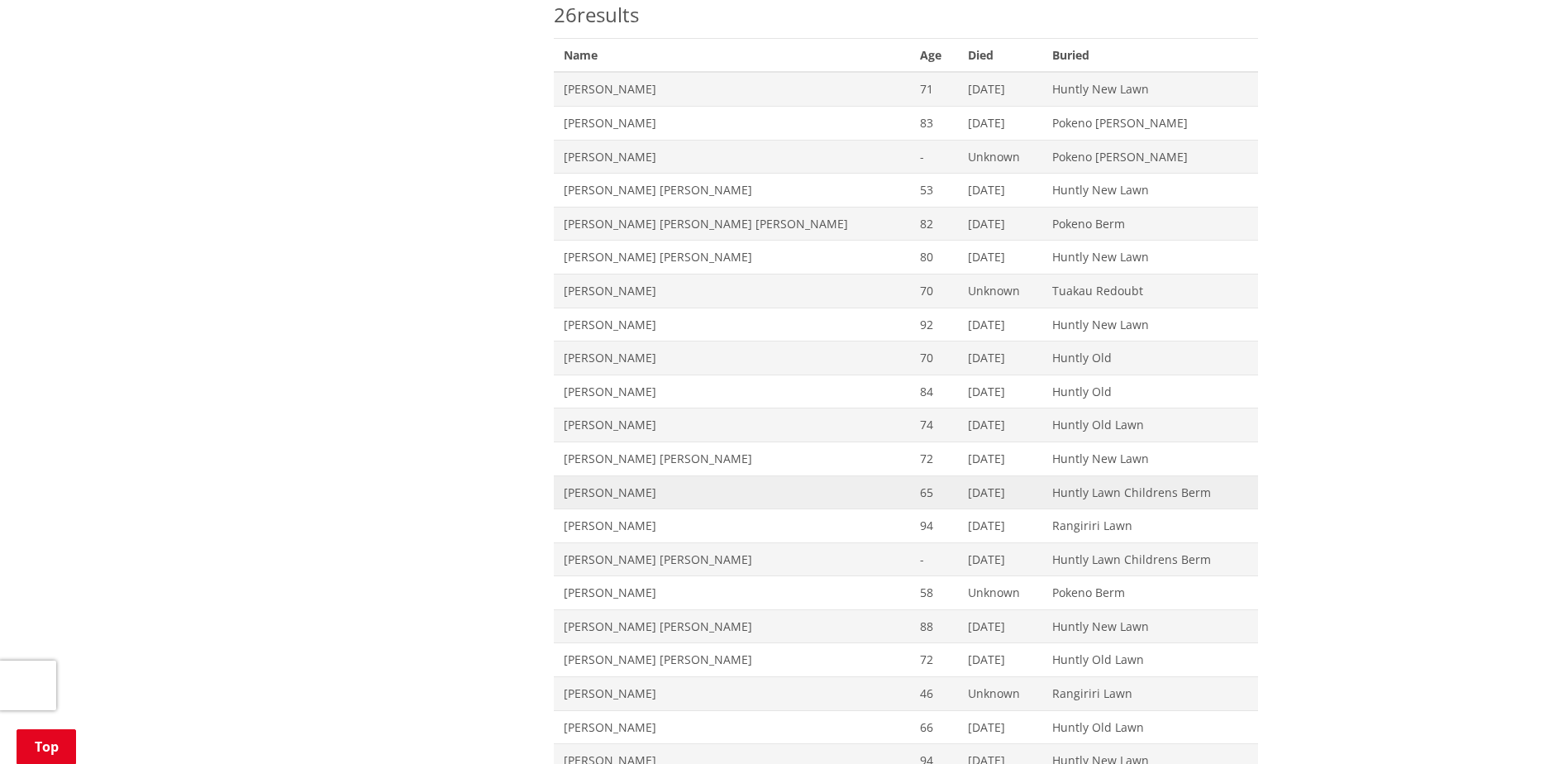
click at [623, 489] on span "Juedi Anne-Shirley Holmes" at bounding box center [732, 493] width 336 height 17
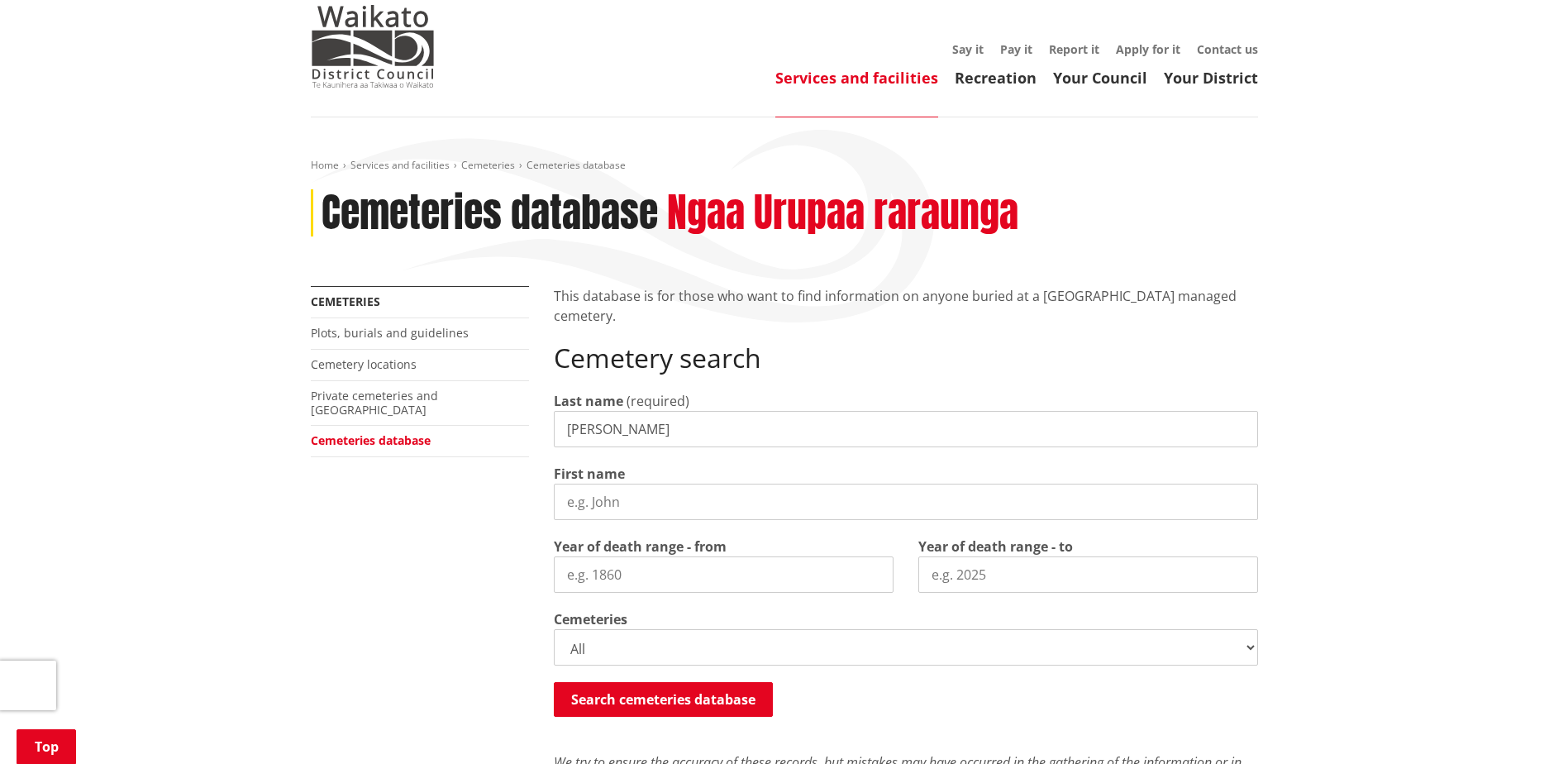
scroll to position [39, 0]
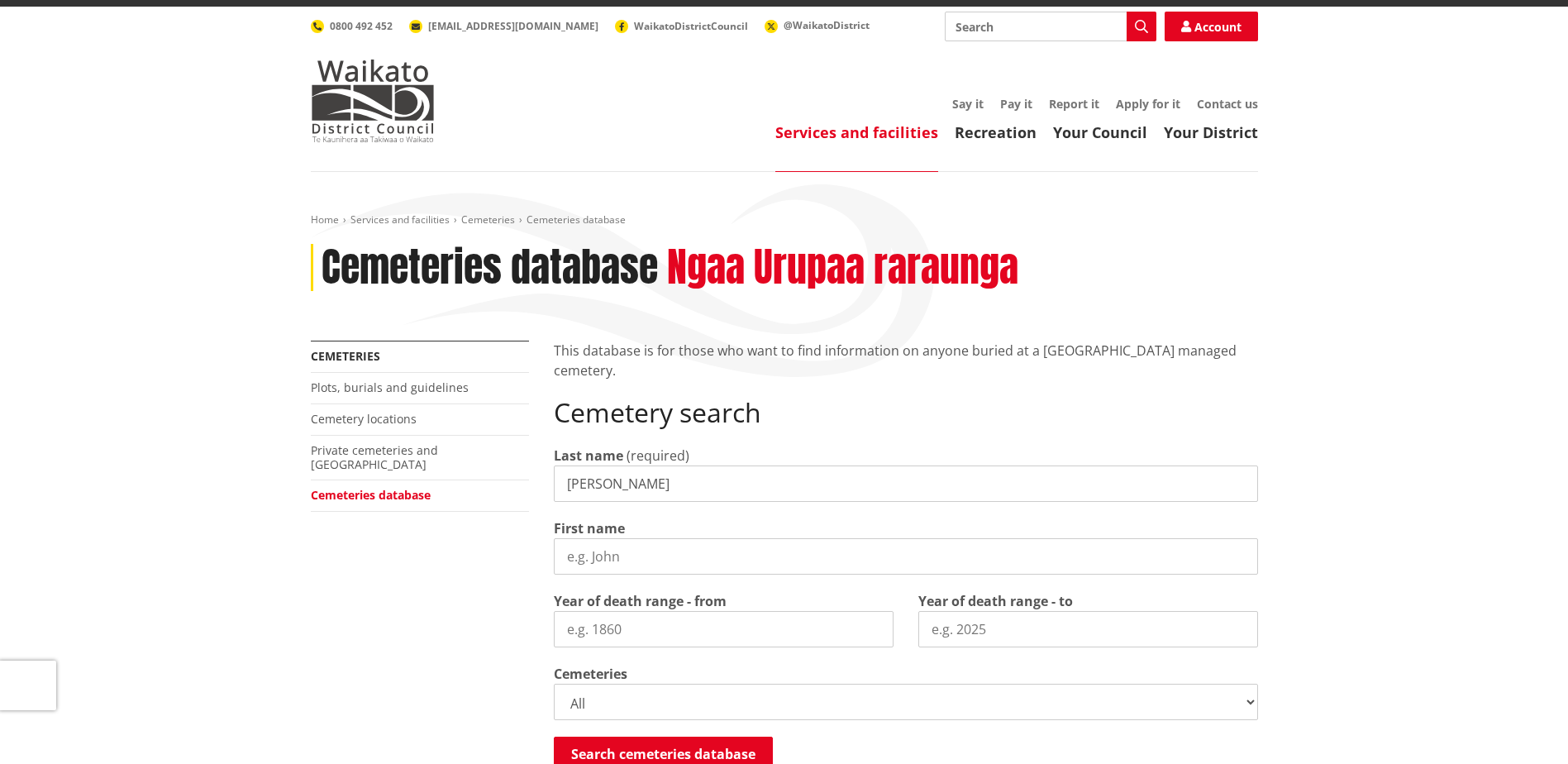
drag, startPoint x: 612, startPoint y: 482, endPoint x: 550, endPoint y: 482, distance: 62.0
click at [550, 482] on div "This database is for those who want to find information on anyone buried at a W…" at bounding box center [906, 702] width 729 height 722
type input "Te Whare"
click at [615, 749] on button "Search cemeteries database" at bounding box center [663, 754] width 219 height 35
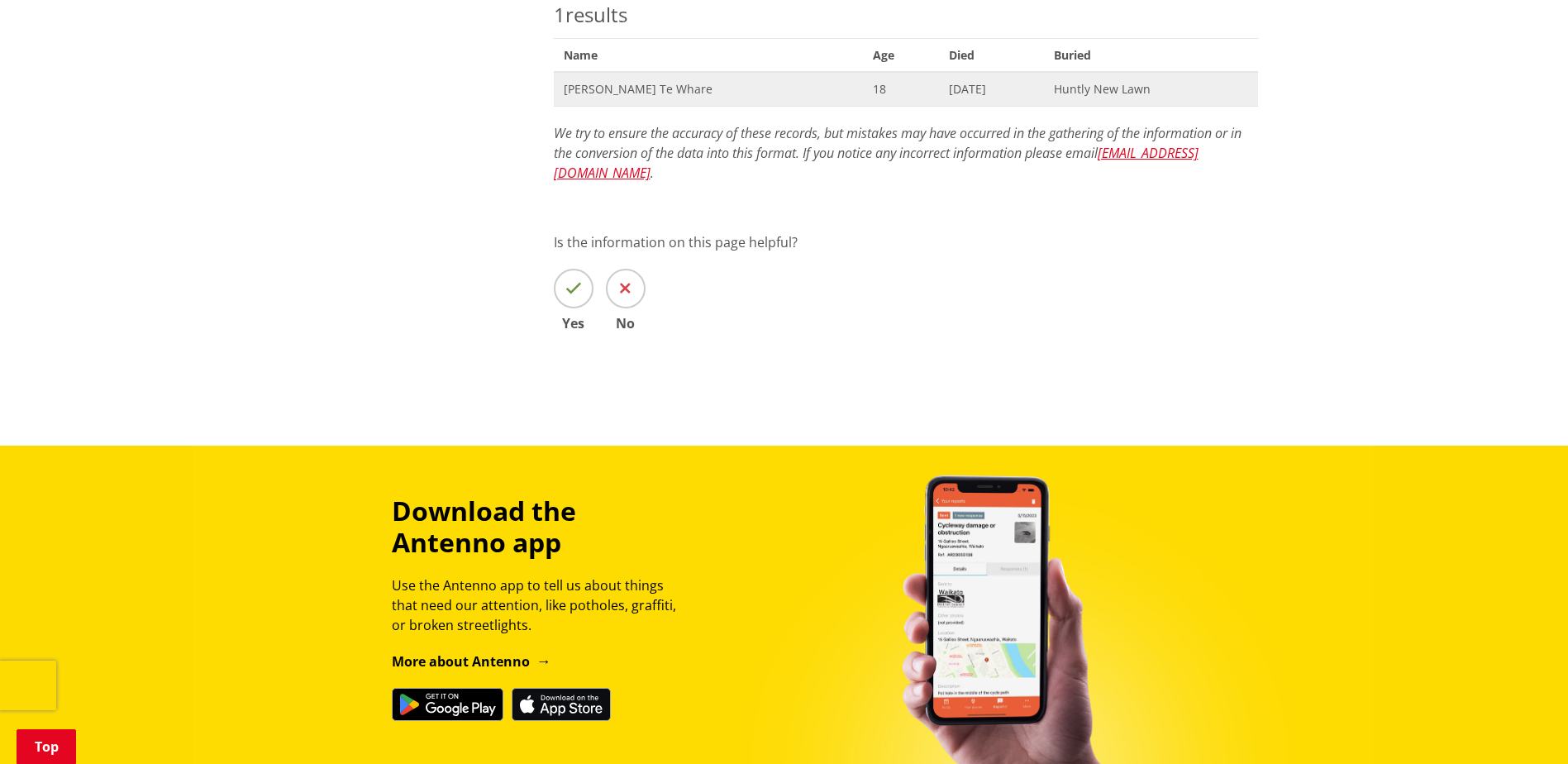
click at [626, 93] on span "William Keiran Te Whare" at bounding box center [708, 89] width 290 height 17
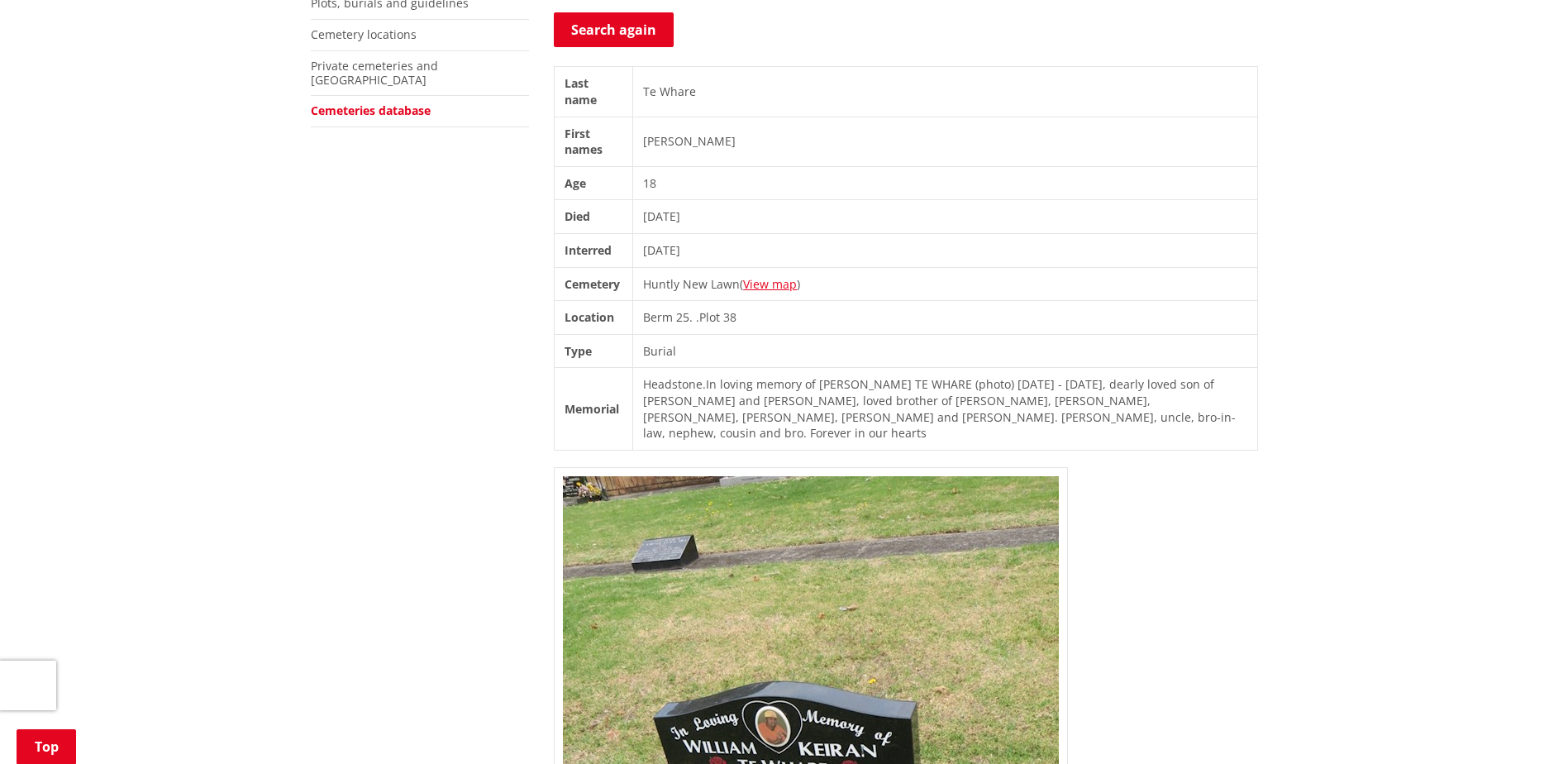
scroll to position [744, 0]
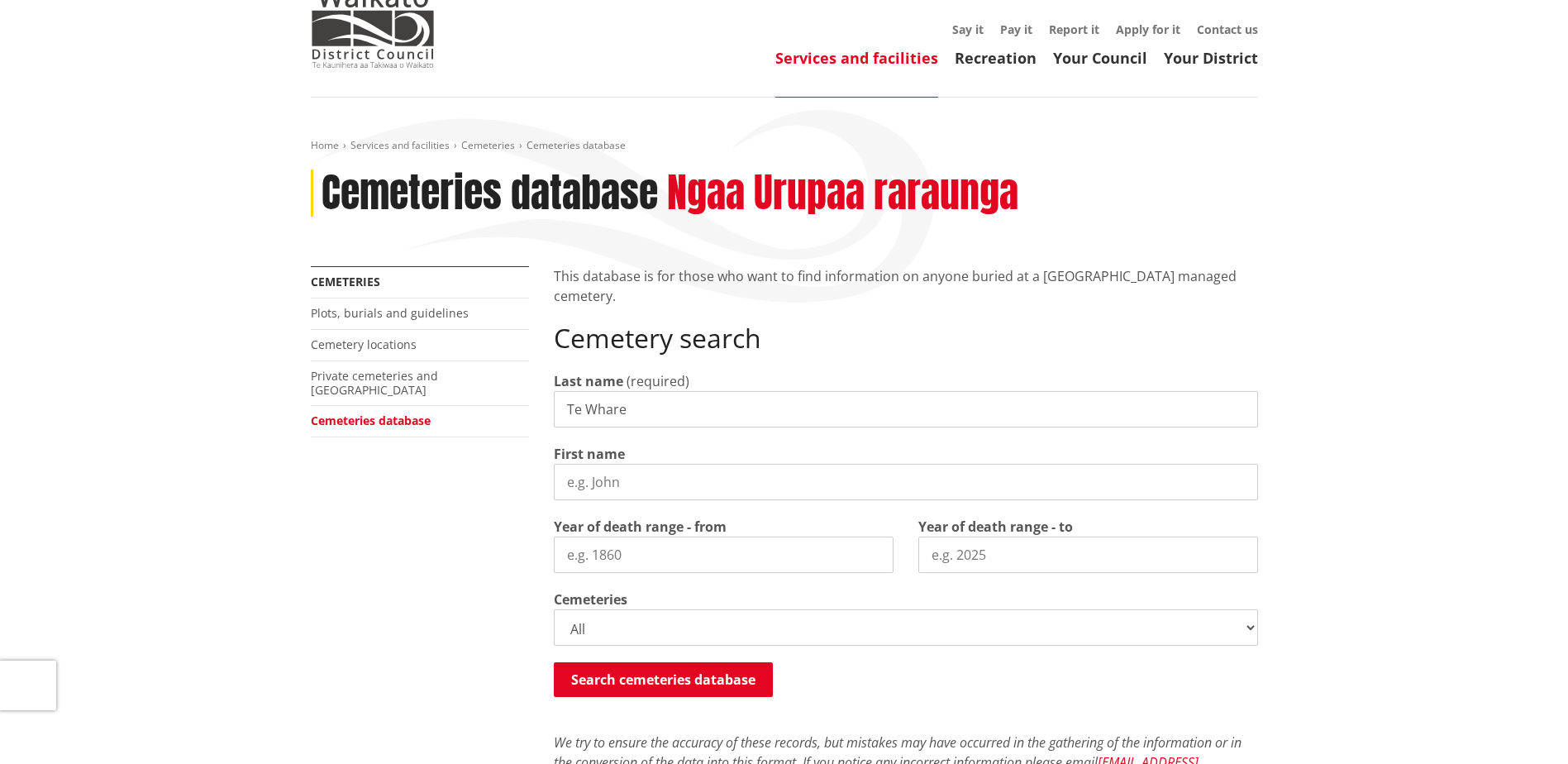
scroll to position [20, 0]
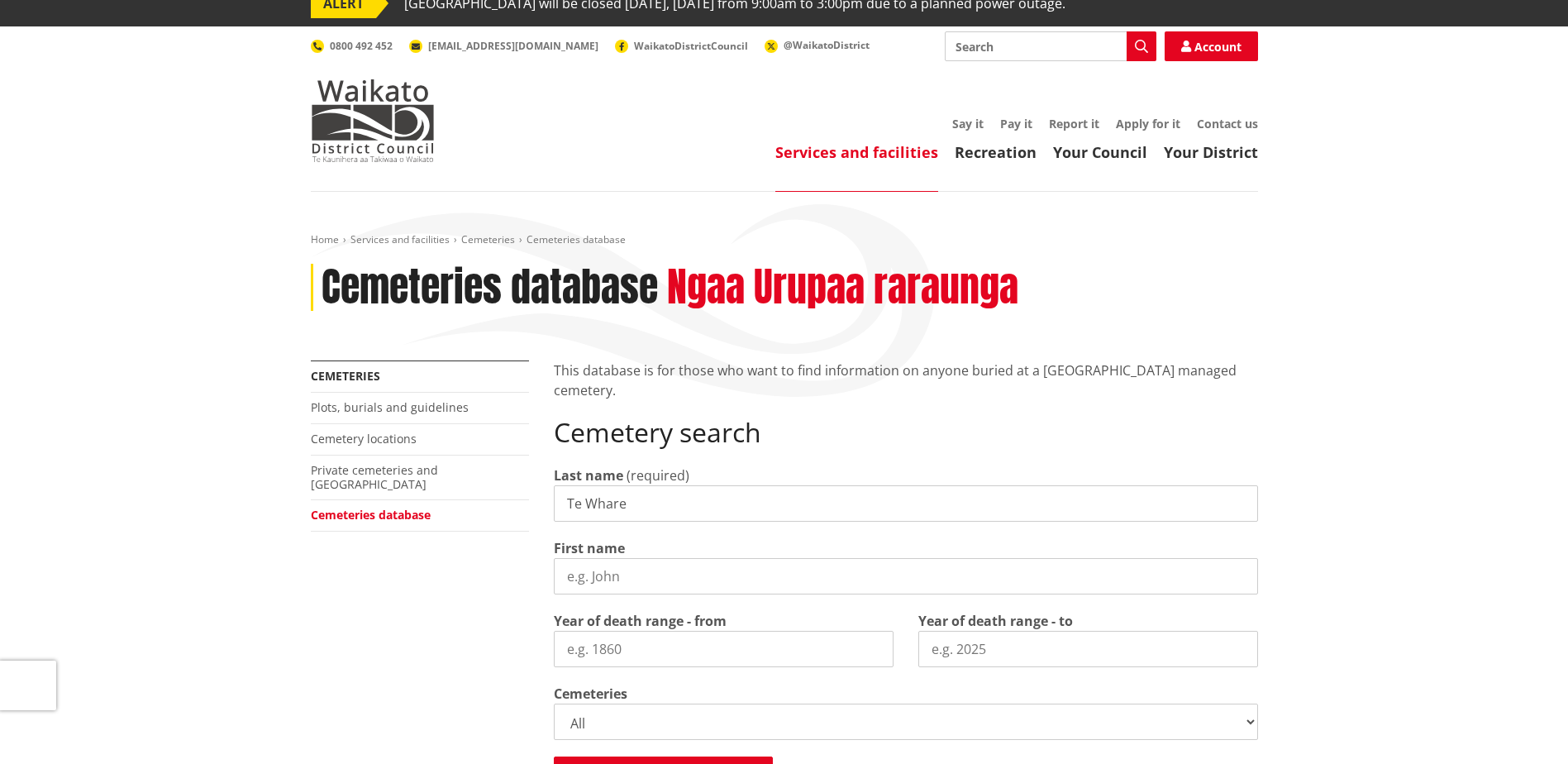
drag, startPoint x: 611, startPoint y: 497, endPoint x: 523, endPoint y: 502, distance: 88.1
click at [523, 502] on div "More from this section Cemeteries Plots, burials and guidelines Cemetery locati…" at bounding box center [784, 722] width 972 height 722
type input "[PERSON_NAME]"
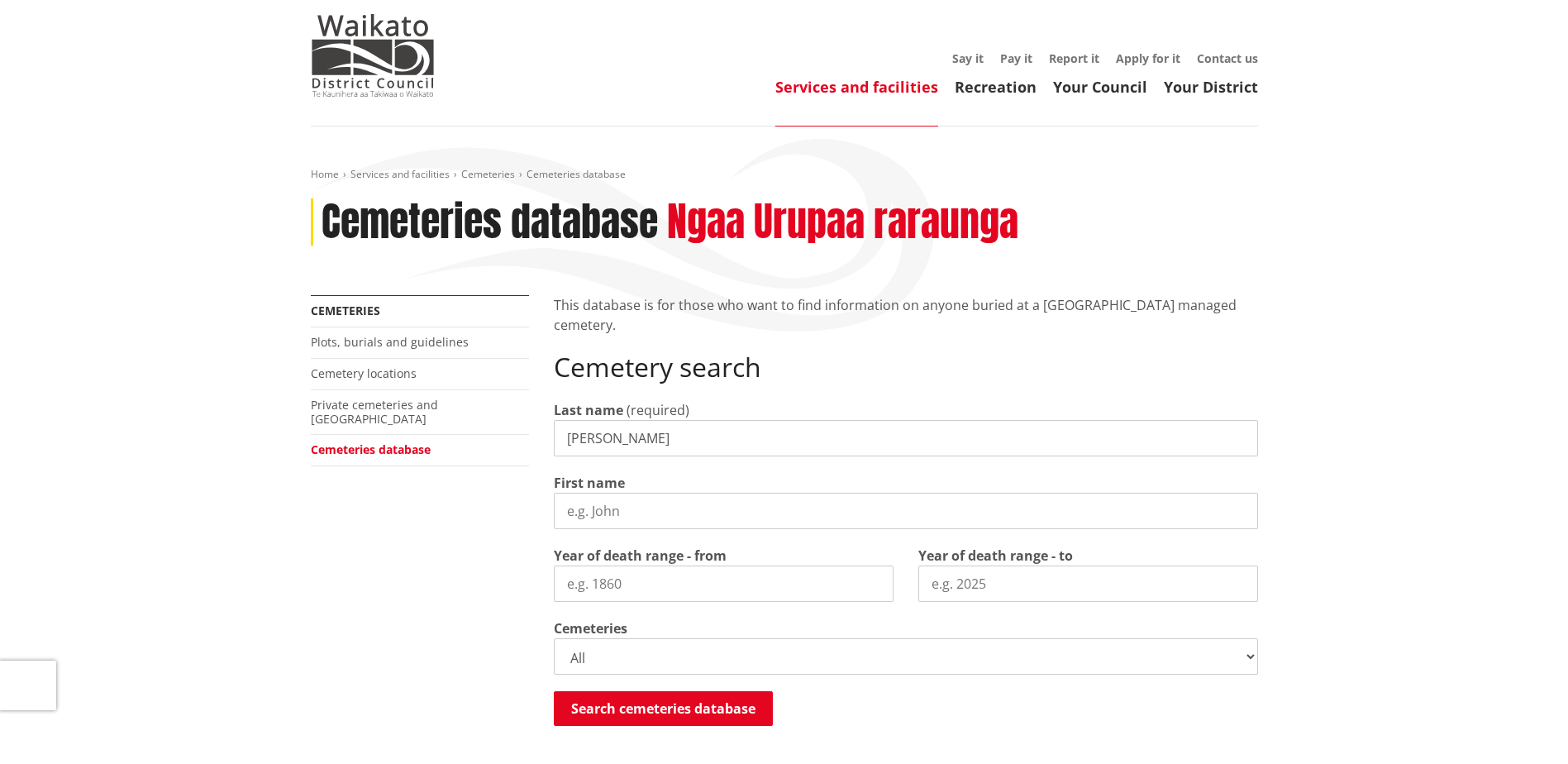
scroll to position [185, 0]
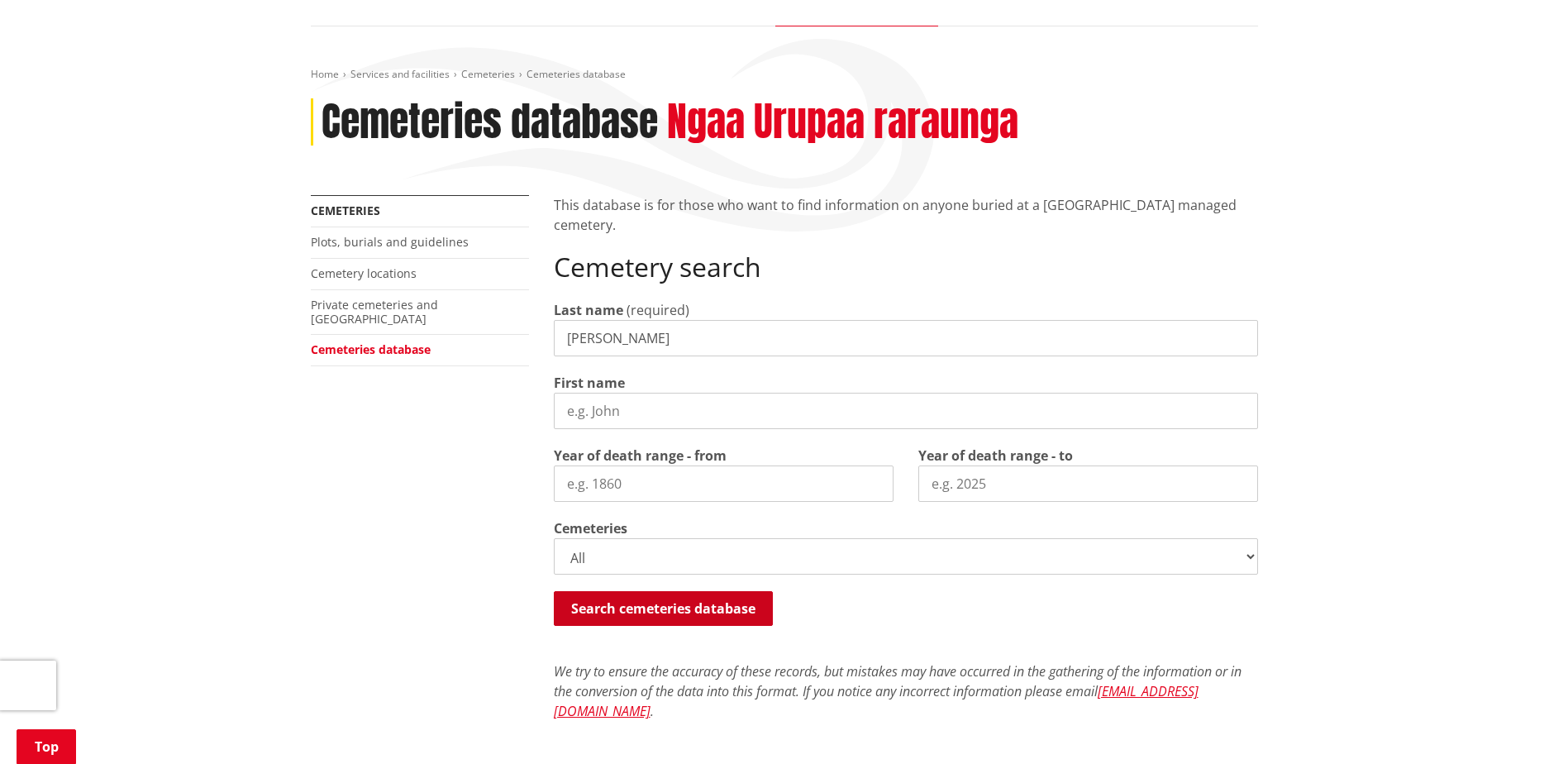
click at [644, 609] on button "Search cemeteries database" at bounding box center [663, 608] width 219 height 35
